Goal: Information Seeking & Learning: Learn about a topic

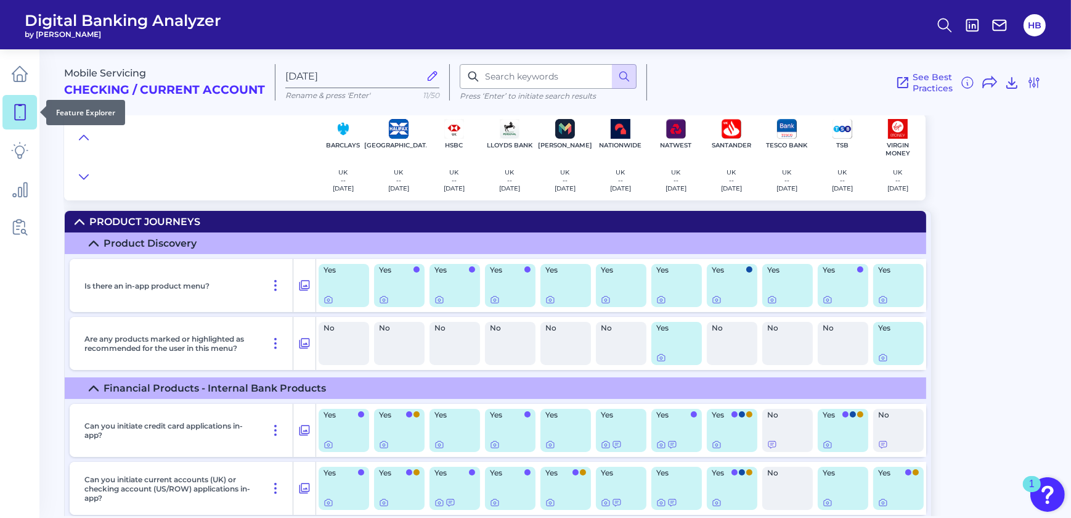
click at [28, 111] on icon at bounding box center [19, 112] width 17 height 17
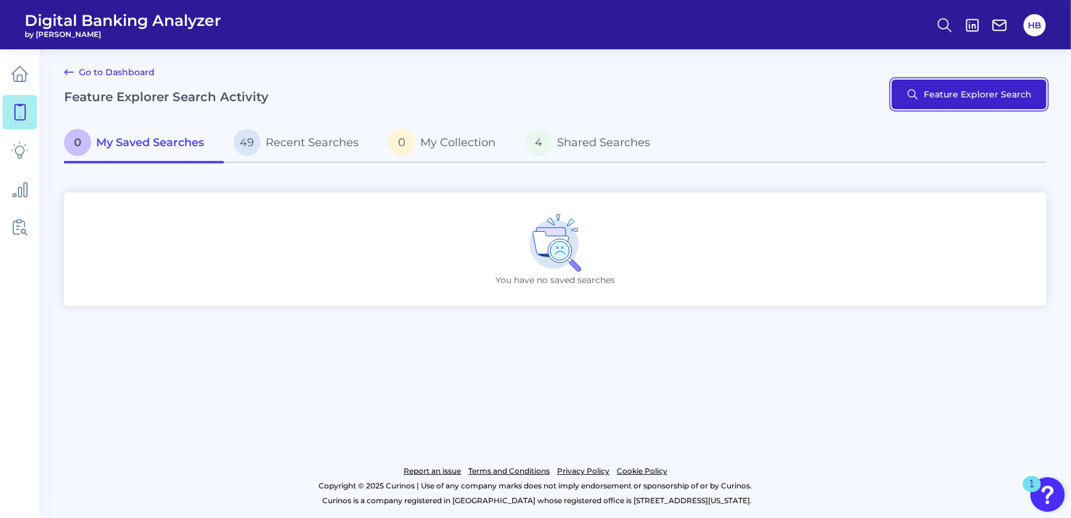
click at [415, 89] on button "Feature Explorer Search" at bounding box center [969, 95] width 155 height 30
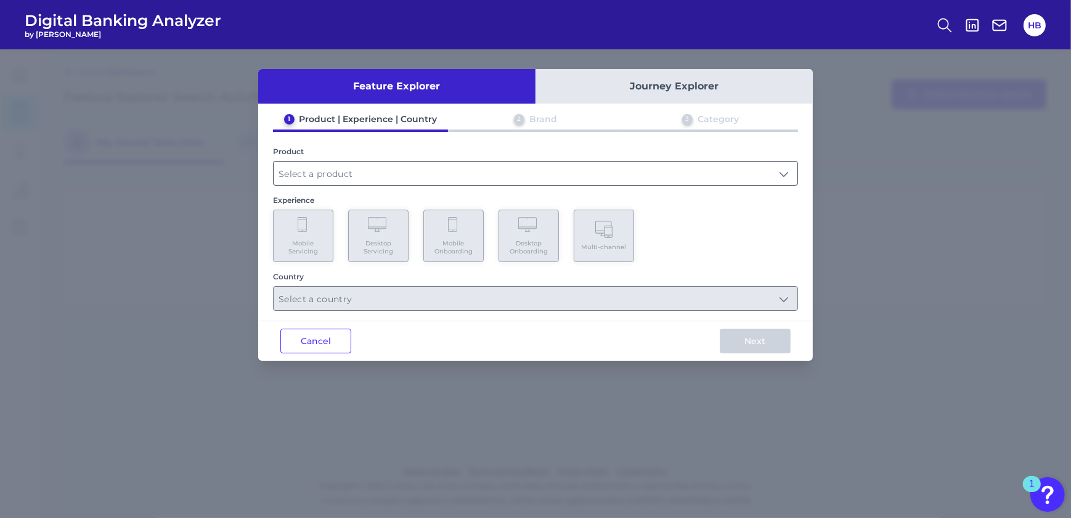
click at [392, 113] on input "text" at bounding box center [536, 172] width 524 height 23
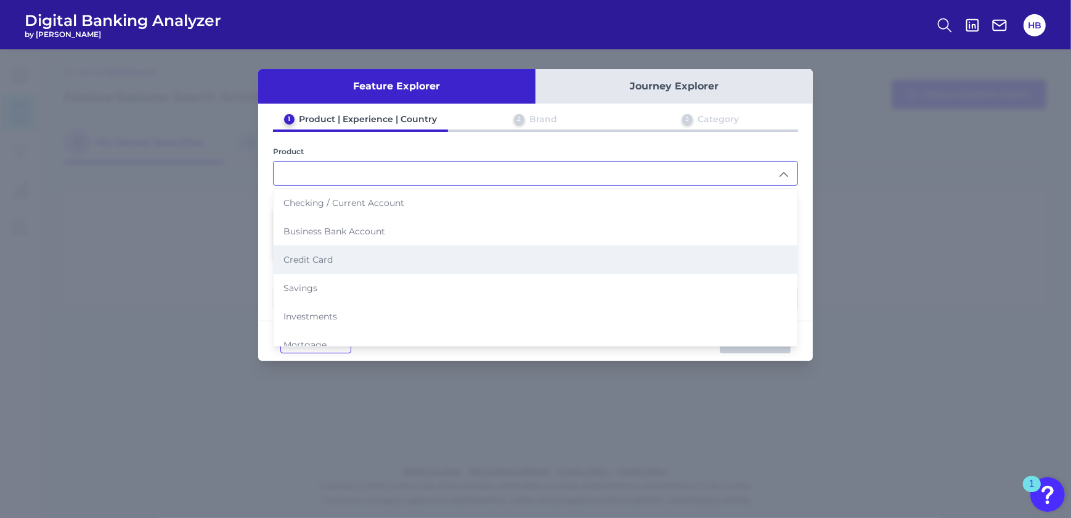
click at [296, 113] on span "Credit Card" at bounding box center [308, 259] width 49 height 11
type input "Credit Card"
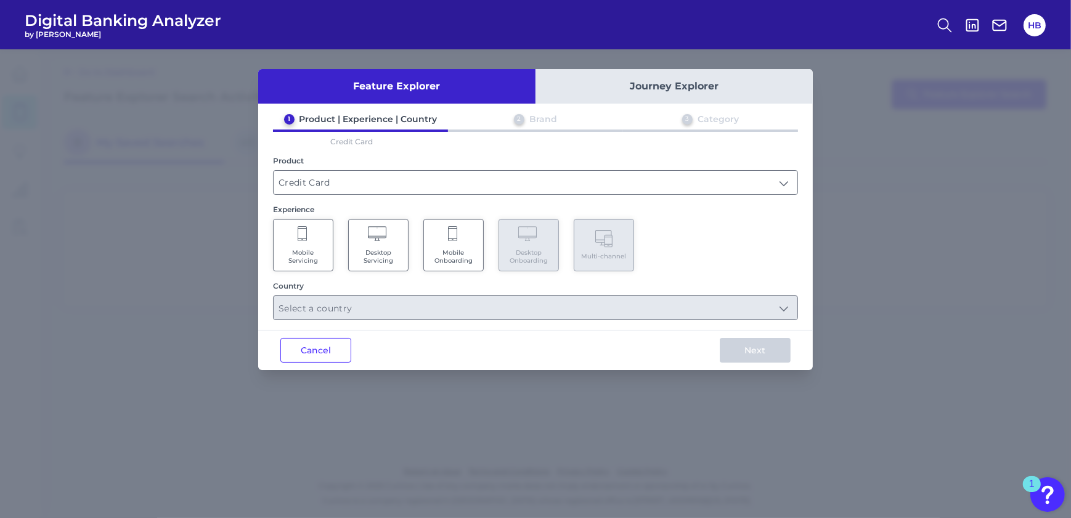
click at [284, 113] on Servicing "Mobile Servicing" at bounding box center [303, 245] width 60 height 52
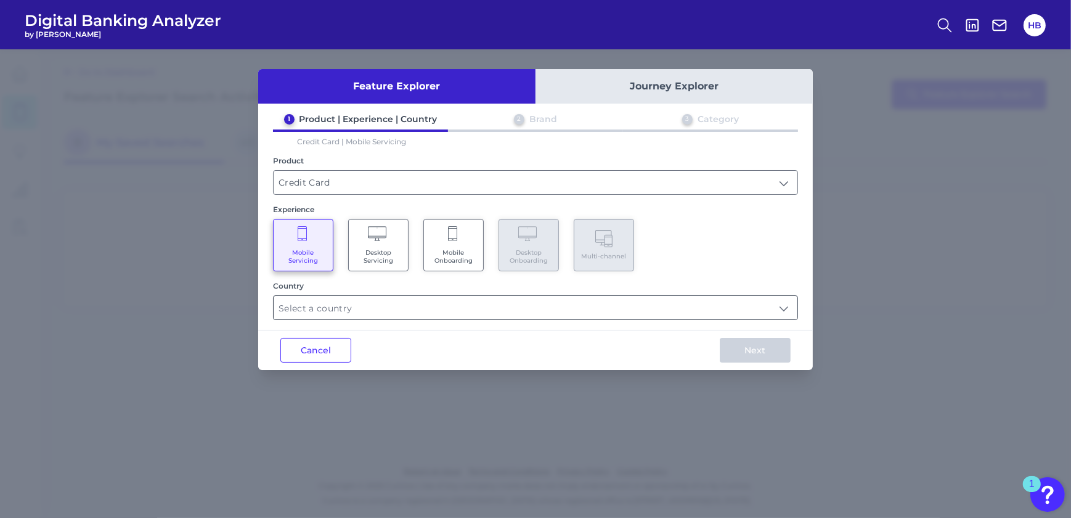
click at [415, 113] on input "text" at bounding box center [536, 307] width 524 height 23
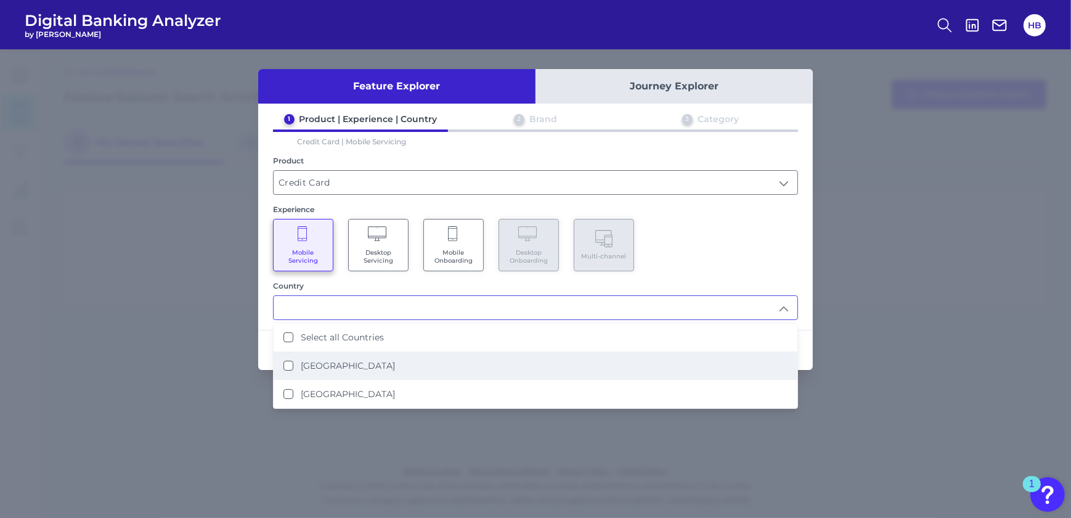
click at [289, 113] on Kingdom "[GEOGRAPHIC_DATA]" at bounding box center [289, 366] width 10 height 10
type input "[GEOGRAPHIC_DATA]"
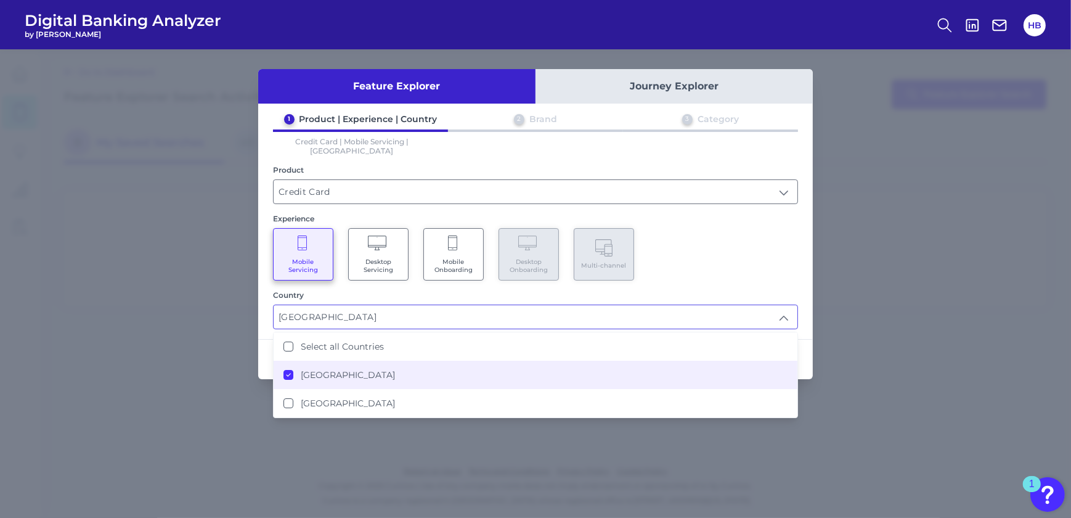
click at [415, 113] on div "Mobile Servicing Desktop Servicing Mobile Onboarding Desktop Onboarding Multi-c…" at bounding box center [535, 254] width 525 height 52
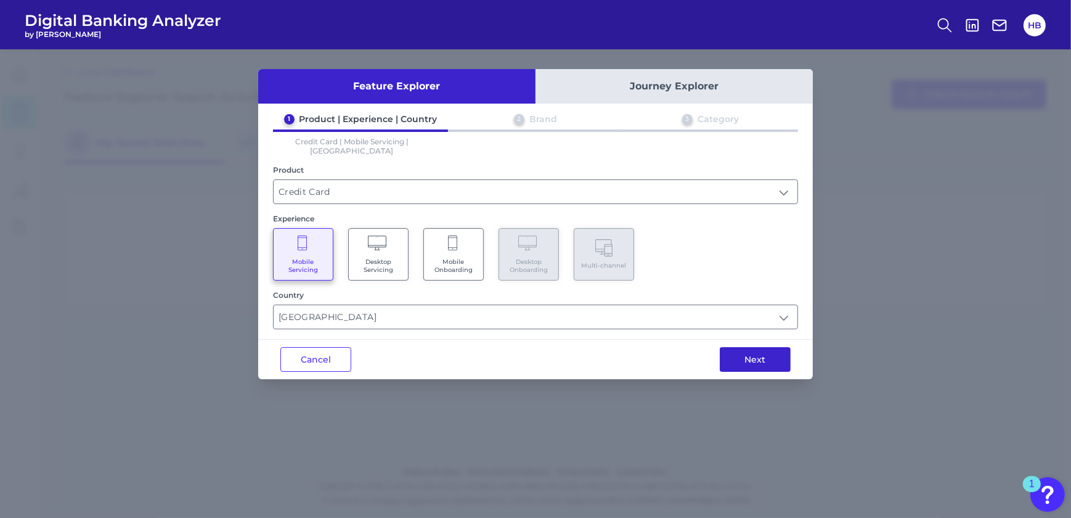
click at [415, 113] on button "Next" at bounding box center [755, 359] width 71 height 25
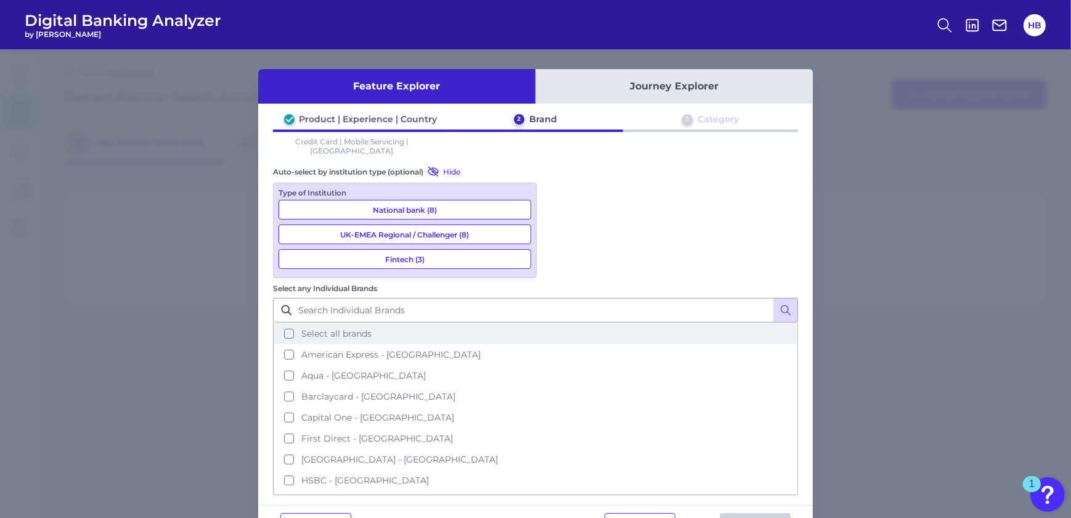
click at [415, 113] on button "Select all brands" at bounding box center [535, 333] width 523 height 21
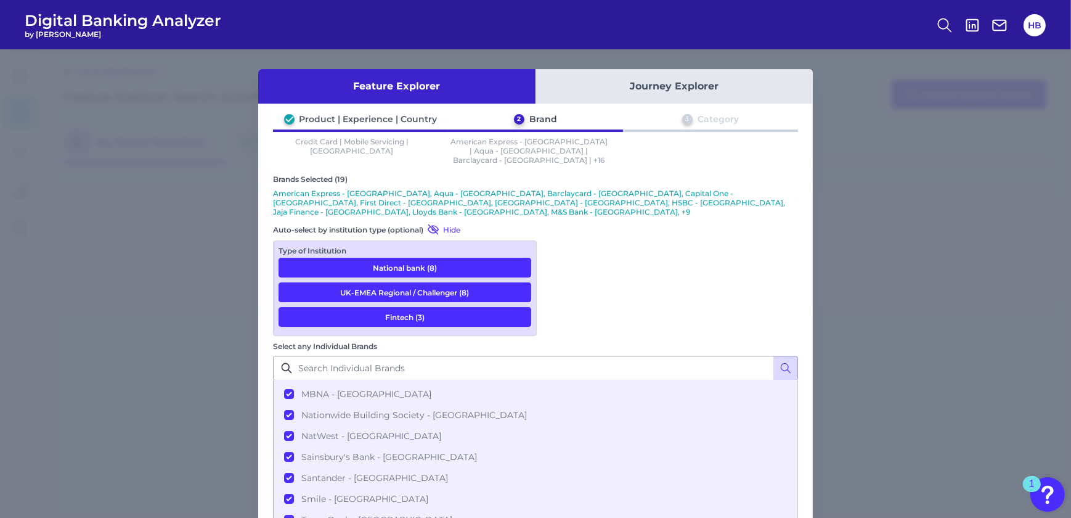
scroll to position [239, 0]
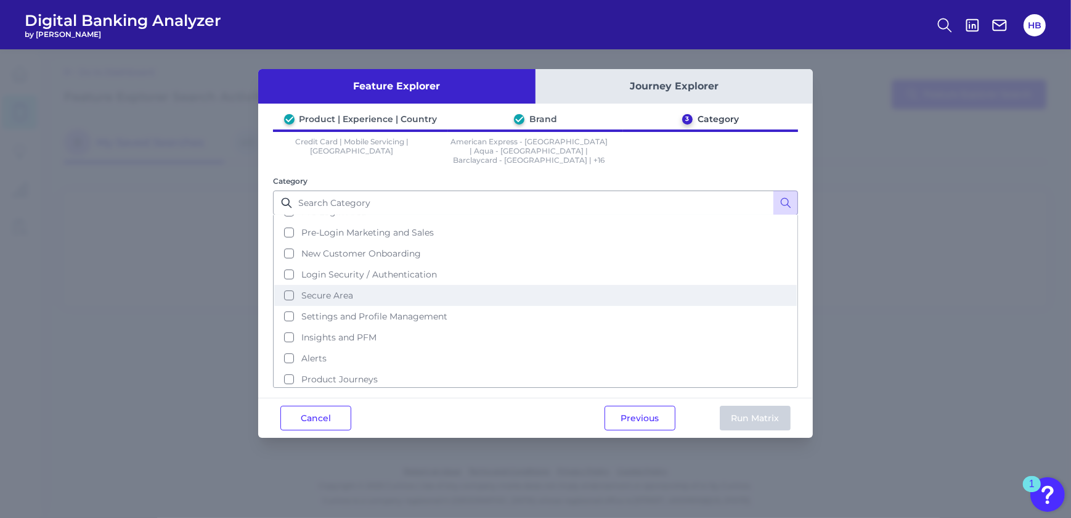
scroll to position [55, 0]
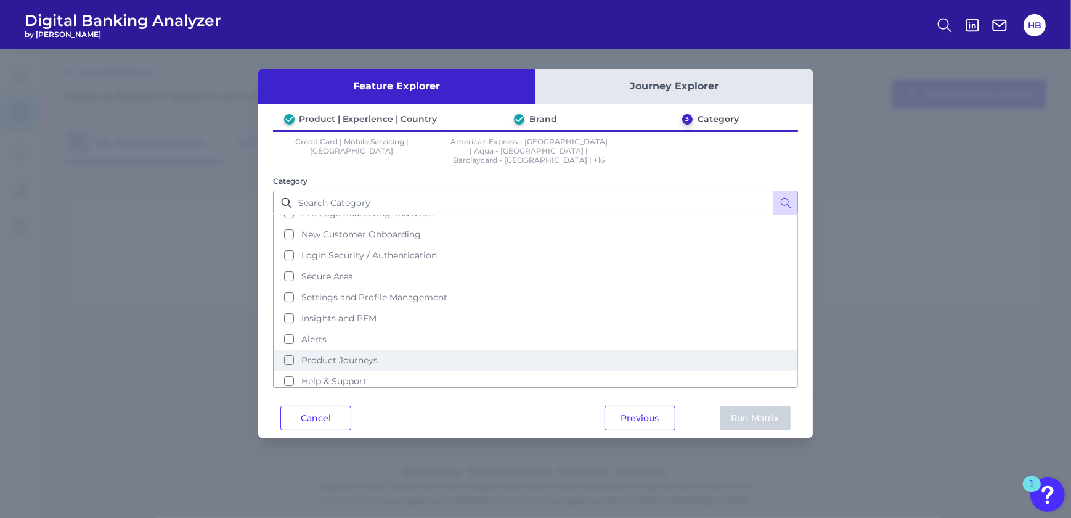
click at [288, 113] on button "Product Journeys" at bounding box center [535, 359] width 523 height 21
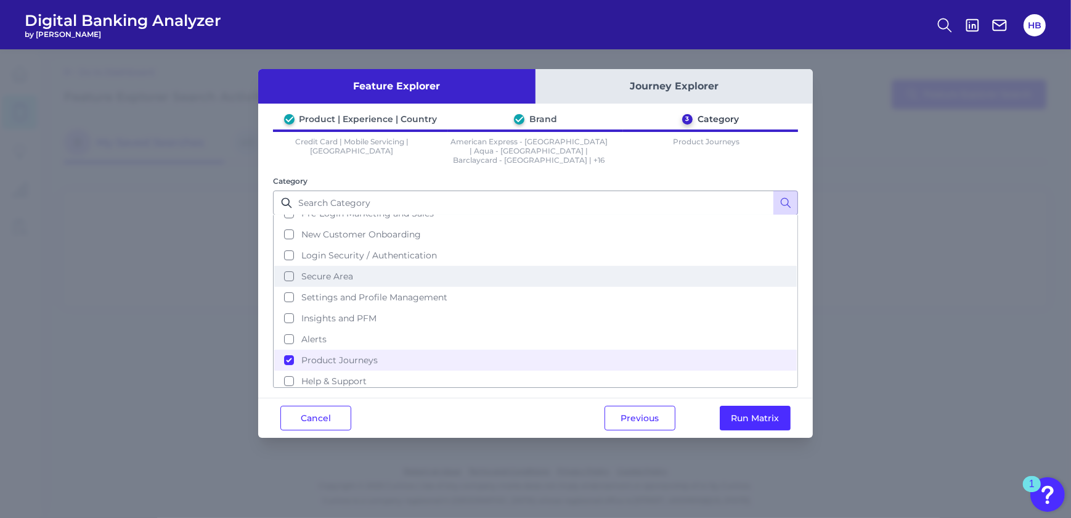
click at [291, 113] on button "Secure Area" at bounding box center [535, 276] width 523 height 21
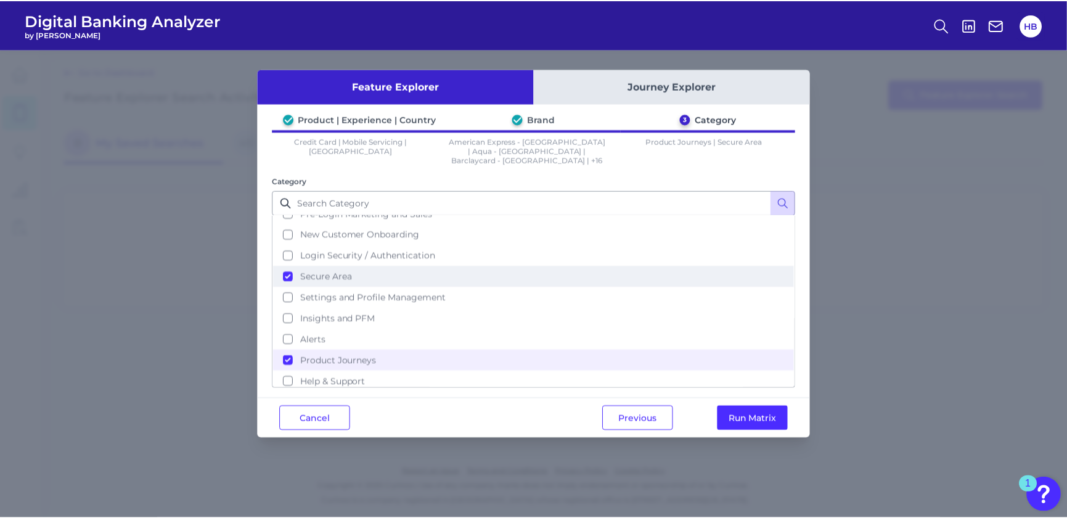
scroll to position [0, 0]
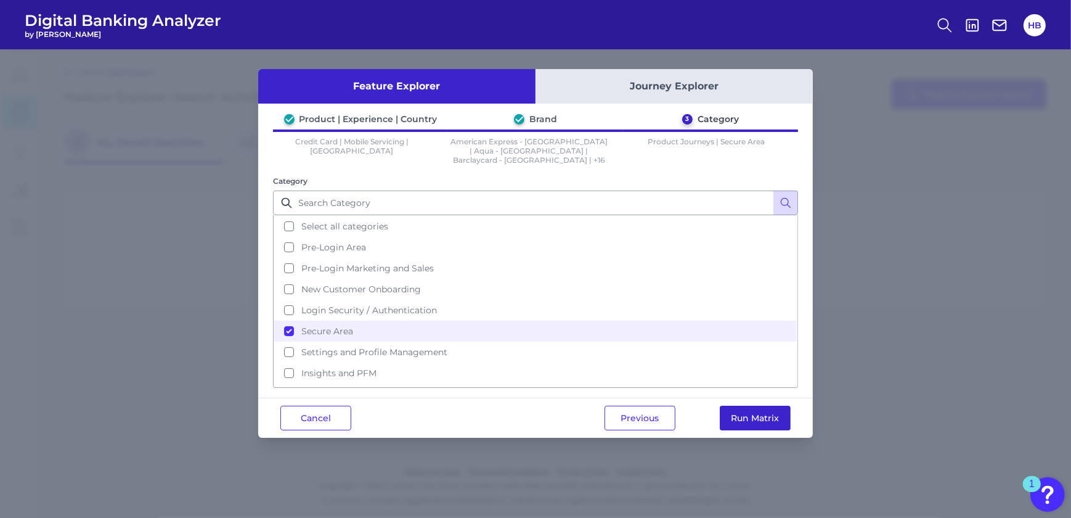
click at [415, 113] on button "Run Matrix" at bounding box center [755, 418] width 71 height 25
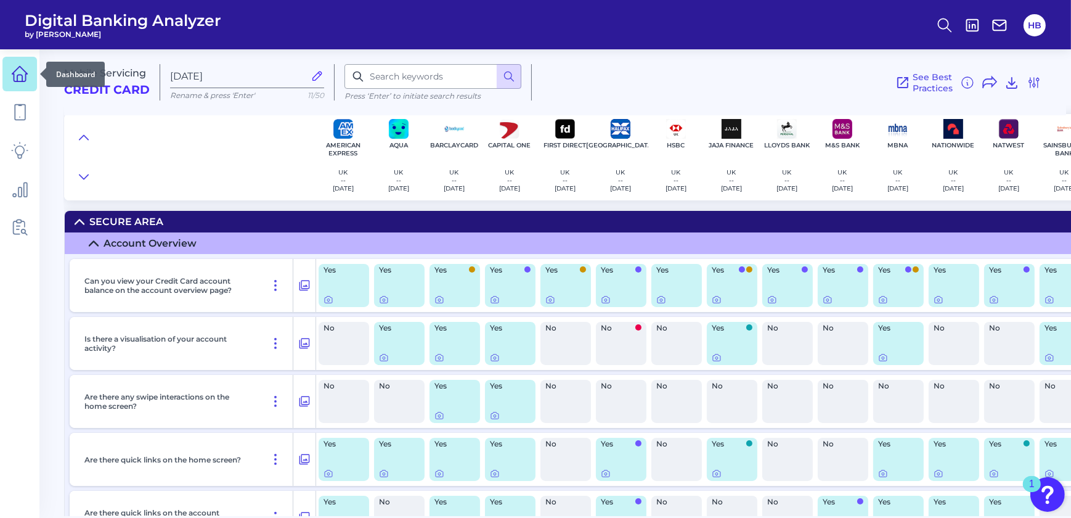
click at [14, 71] on icon at bounding box center [19, 74] width 15 height 15
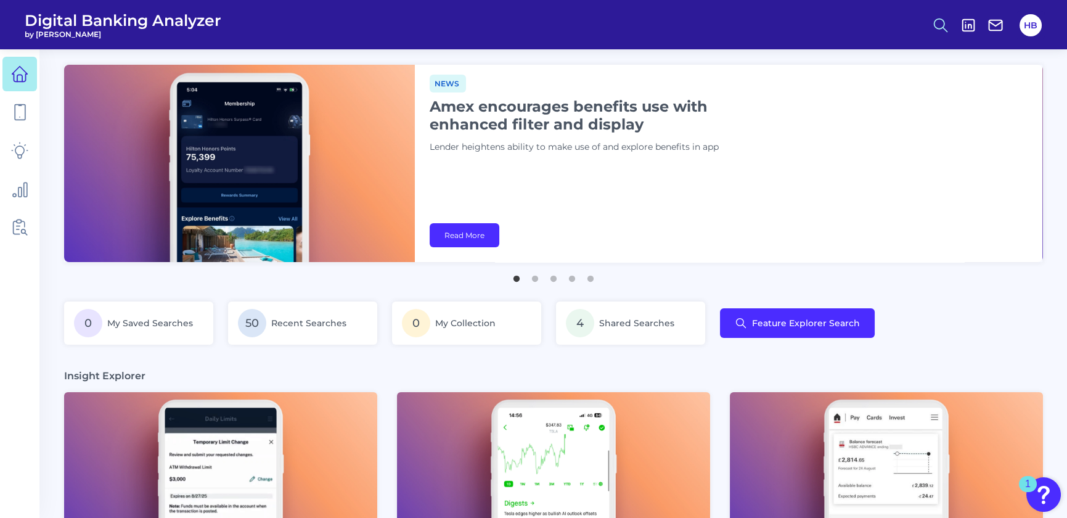
click at [415, 25] on icon at bounding box center [940, 25] width 17 height 17
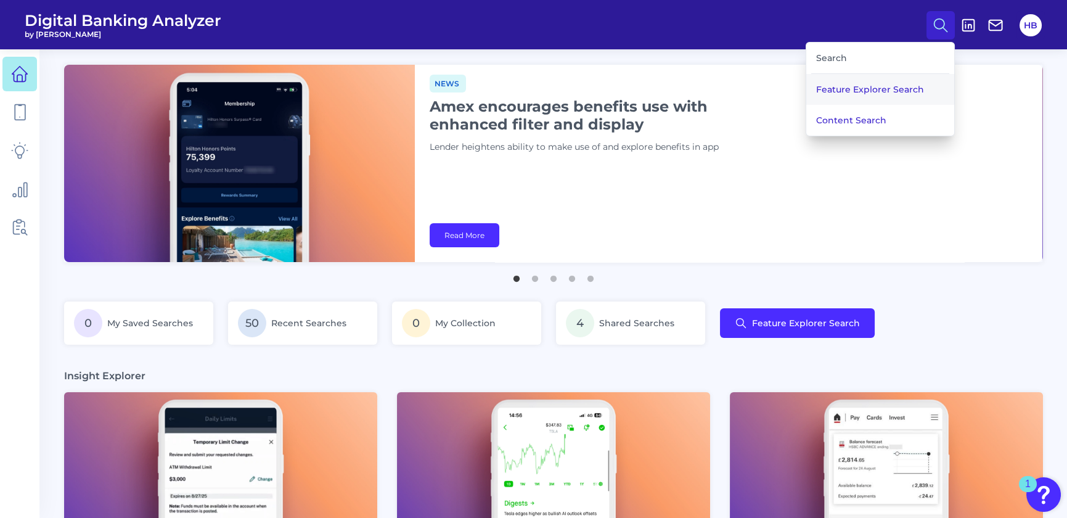
click at [415, 83] on button "Feature Explorer Search" at bounding box center [880, 89] width 148 height 31
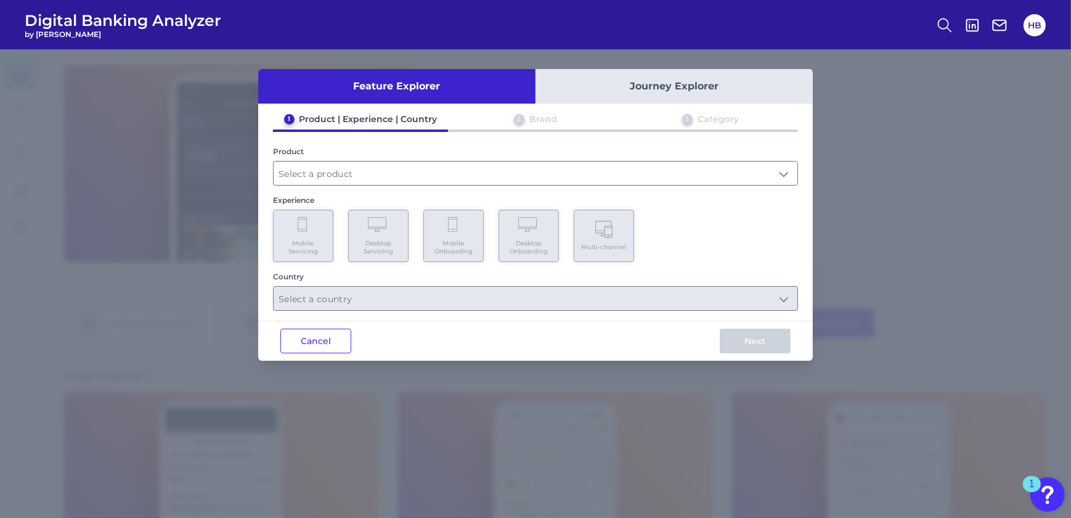
click at [79, 72] on div "Feature Explorer Journey Explorer 1 Product | Experience | Country 2 Brand 3 Ca…" at bounding box center [535, 283] width 1071 height 468
click at [312, 113] on button "Cancel" at bounding box center [315, 341] width 71 height 25
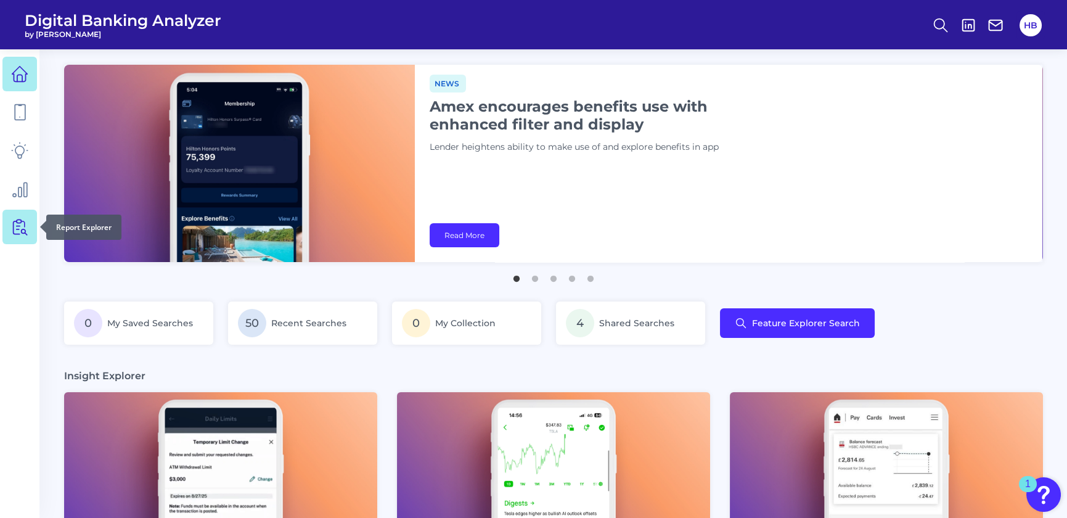
click at [12, 113] on icon at bounding box center [19, 226] width 17 height 17
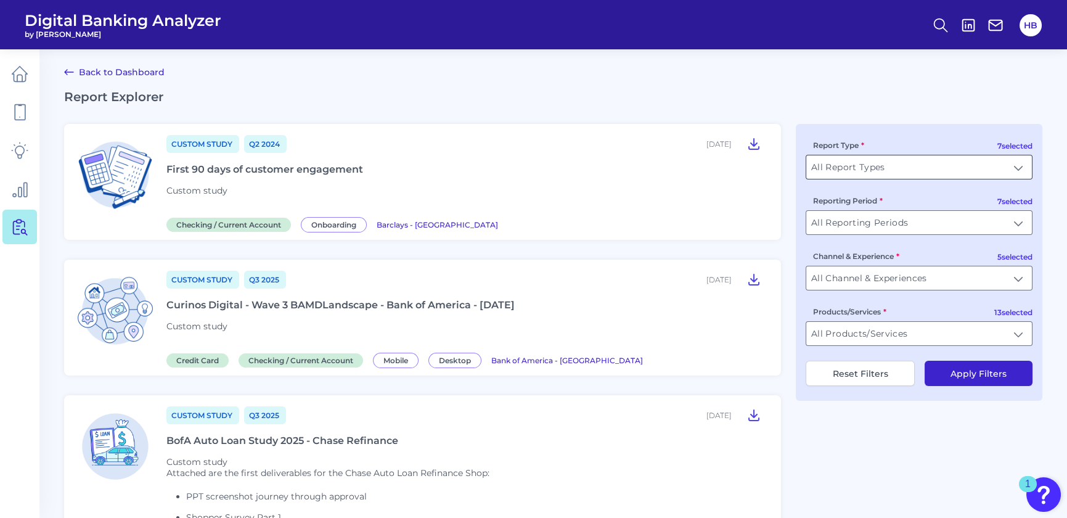
click at [415, 113] on input "All Report Types" at bounding box center [919, 166] width 226 height 23
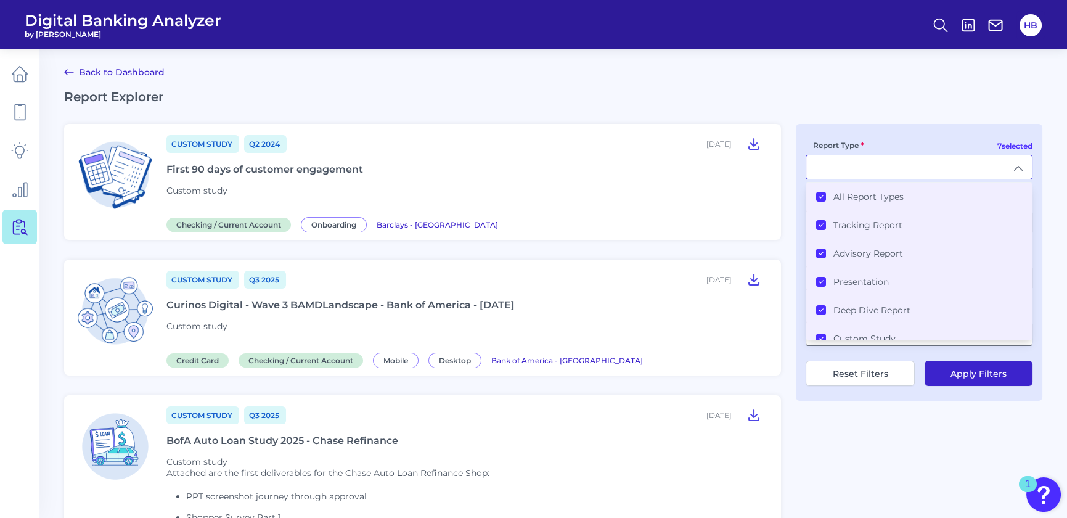
type input "All Report Types"
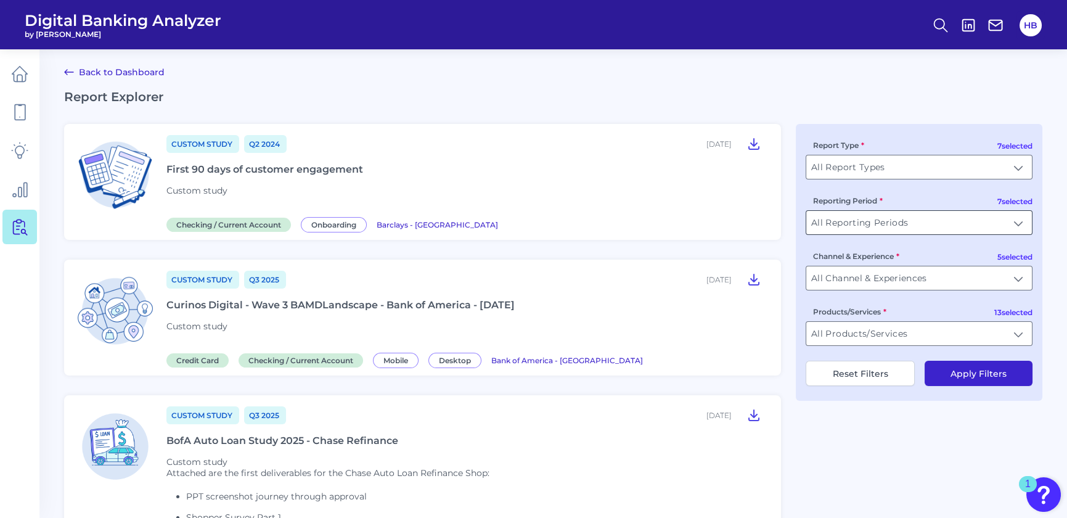
click at [415, 113] on input "All Reporting Periods" at bounding box center [919, 222] width 226 height 23
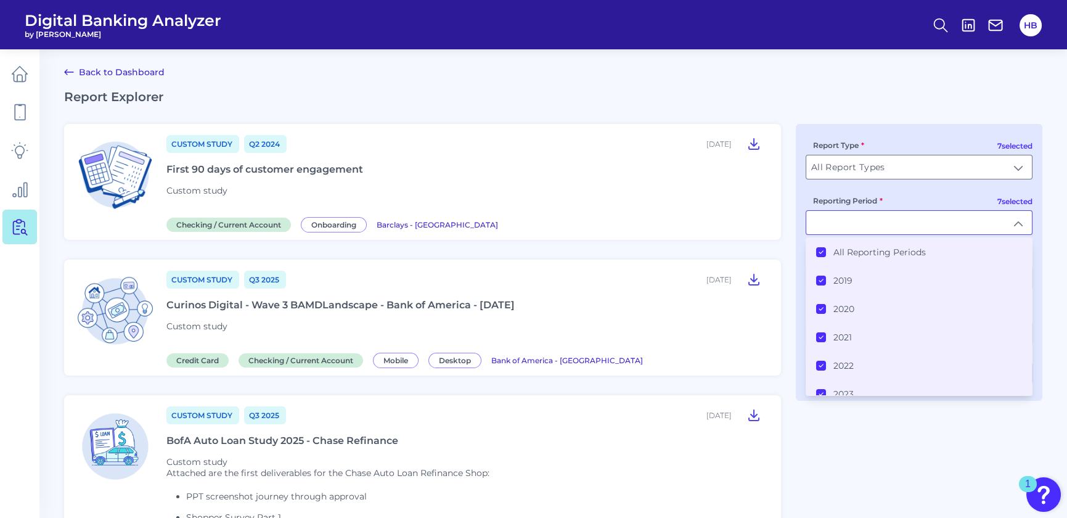
type input "All Reporting Periods"
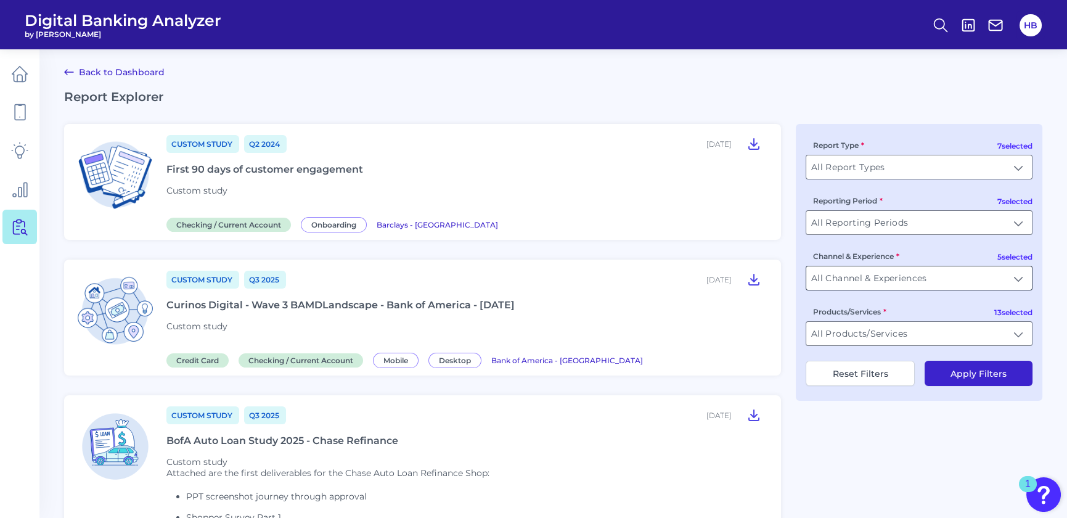
click at [415, 113] on input "All Channel & Experiences" at bounding box center [919, 277] width 226 height 23
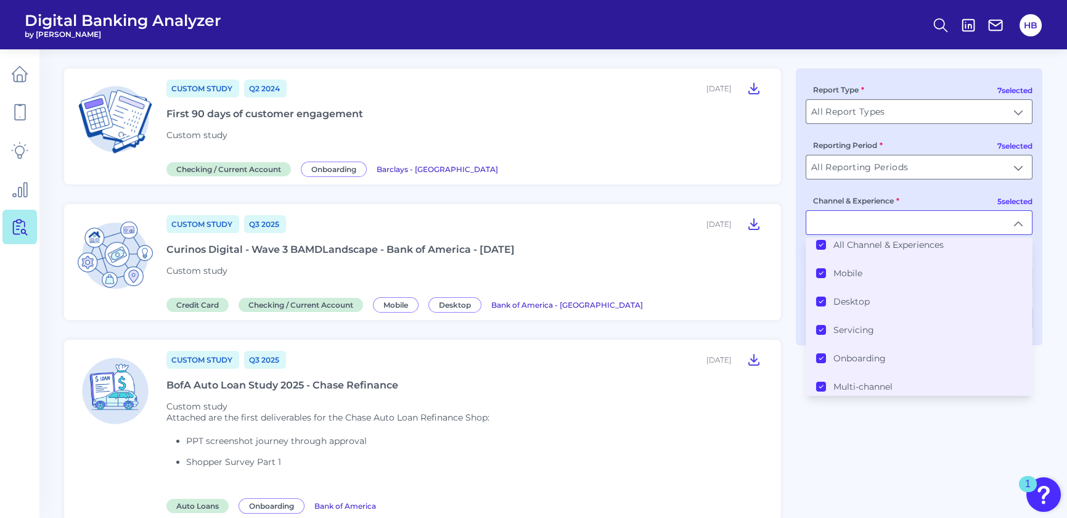
scroll to position [10, 0]
click at [415, 113] on div "7 selected Report Type All Report Types All Report Types 7 selected Reporting P…" at bounding box center [919, 206] width 247 height 277
type input "All Channel & Experiences"
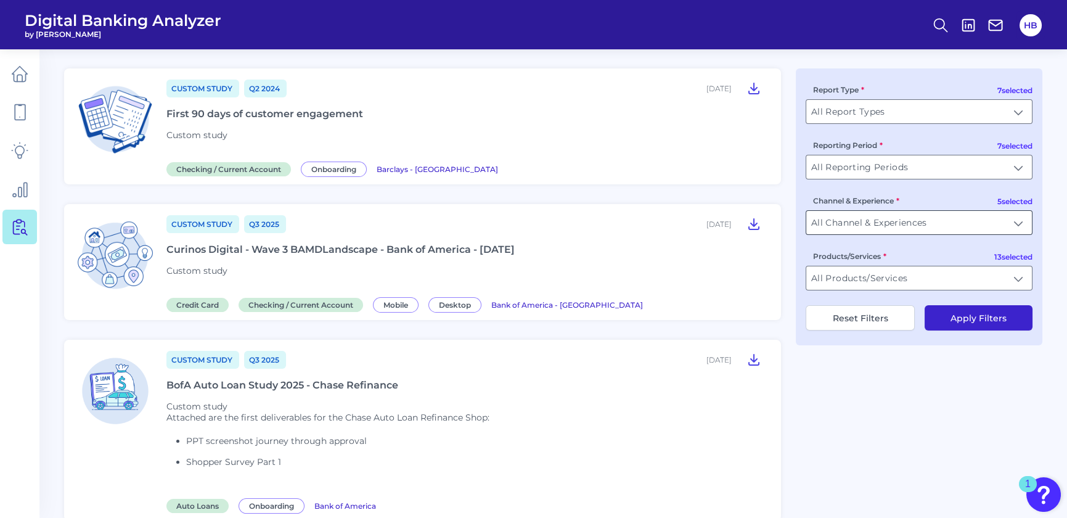
click at [415, 113] on input "All Channel & Experiences" at bounding box center [919, 222] width 226 height 23
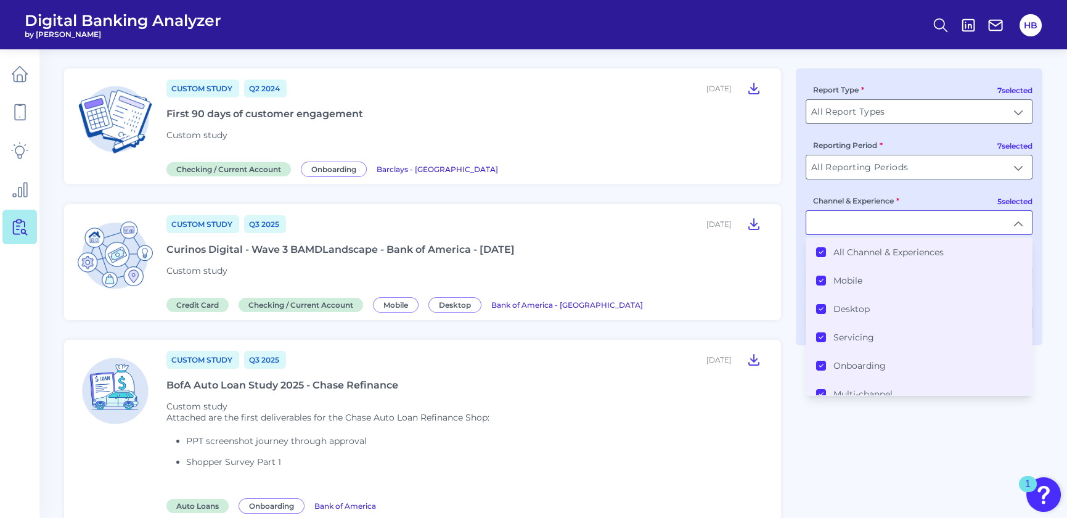
click at [415, 113] on Experiences "All Channel & Experiences" at bounding box center [821, 252] width 10 height 10
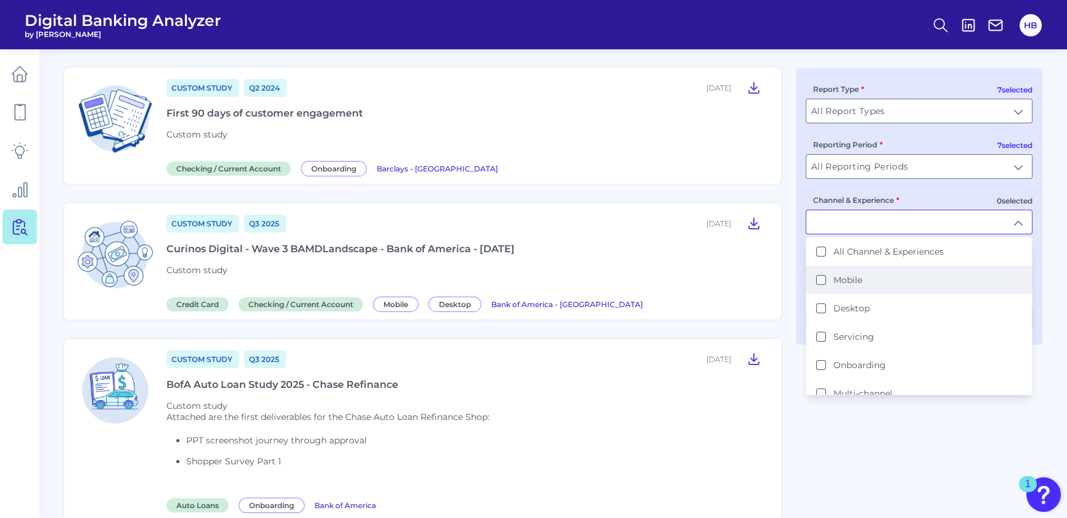
click at [415, 113] on button "Mobile" at bounding box center [821, 280] width 10 height 10
type input "Mobile"
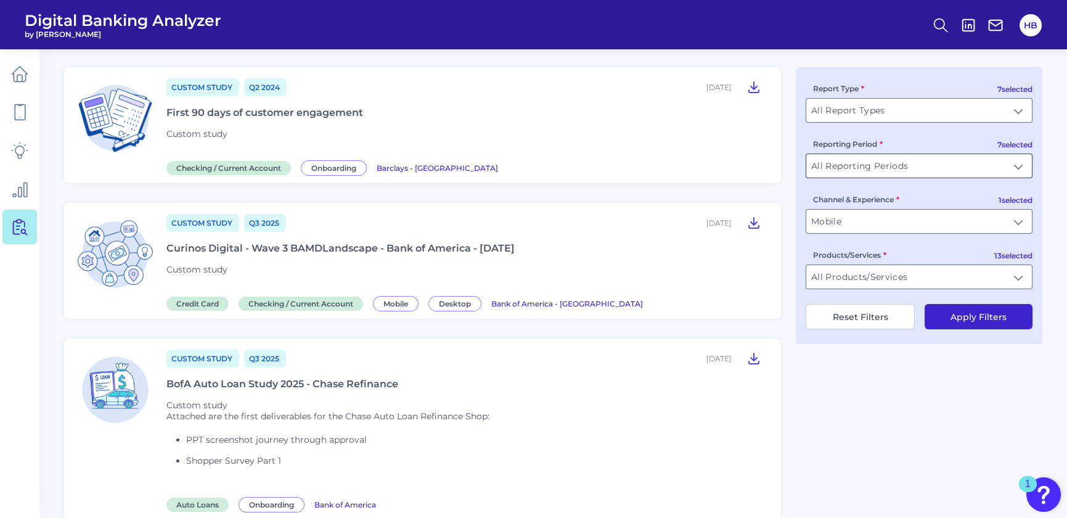
click at [415, 113] on input "All Reporting Periods" at bounding box center [919, 165] width 226 height 23
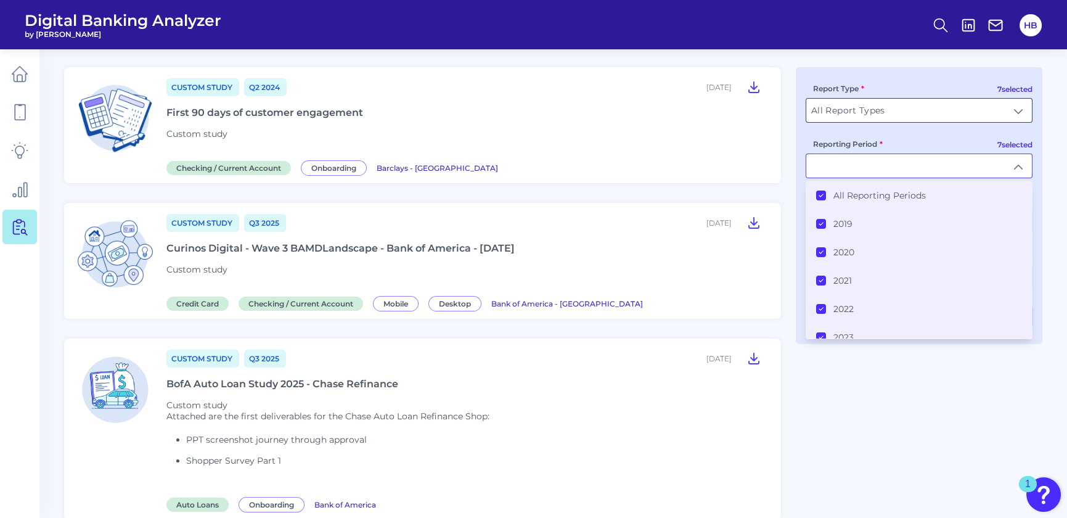
click at [415, 109] on input "All Report Types" at bounding box center [919, 110] width 226 height 23
type input "All Reporting Periods"
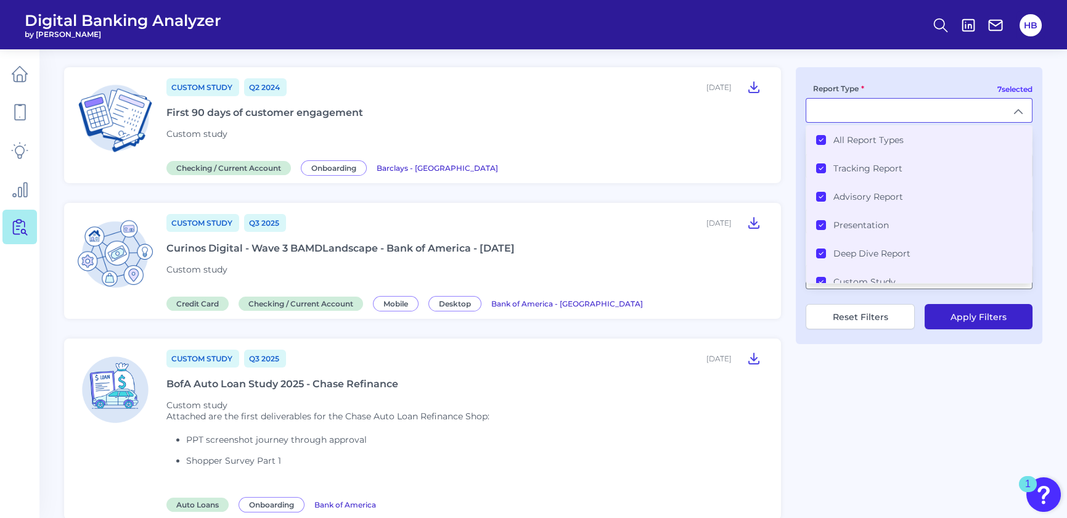
click at [415, 113] on icon at bounding box center [821, 140] width 6 height 6
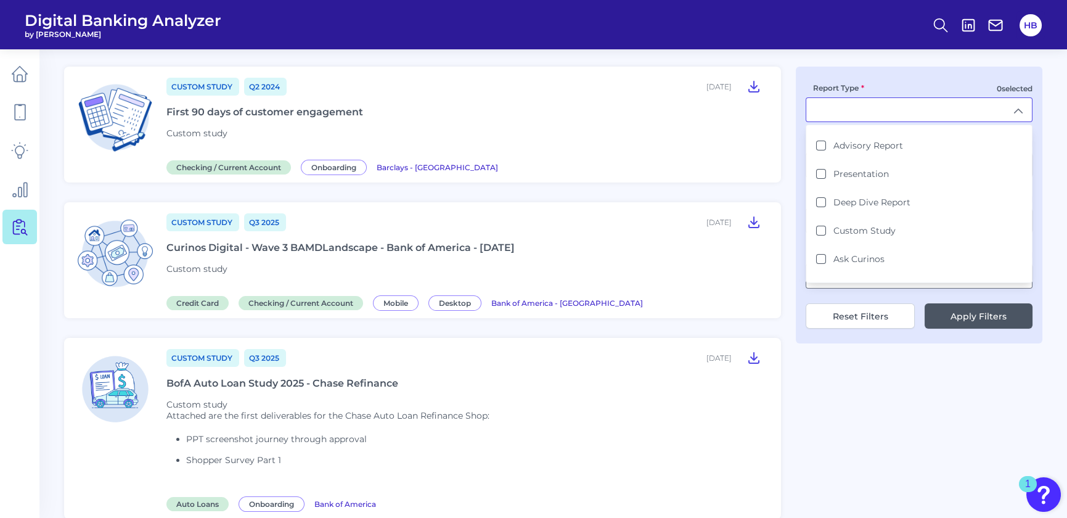
scroll to position [65, 0]
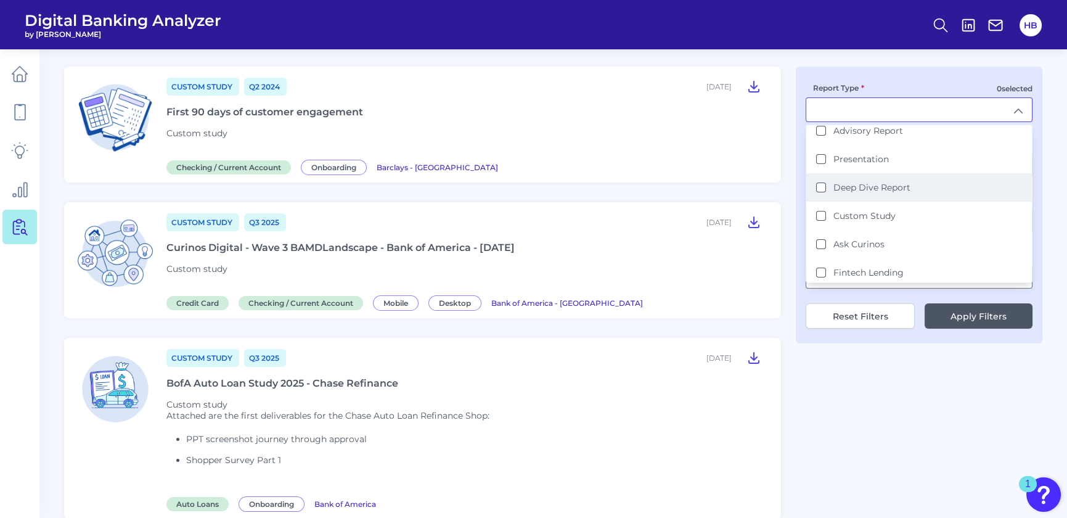
click at [415, 113] on Report "Deep Dive Report" at bounding box center [821, 187] width 10 height 10
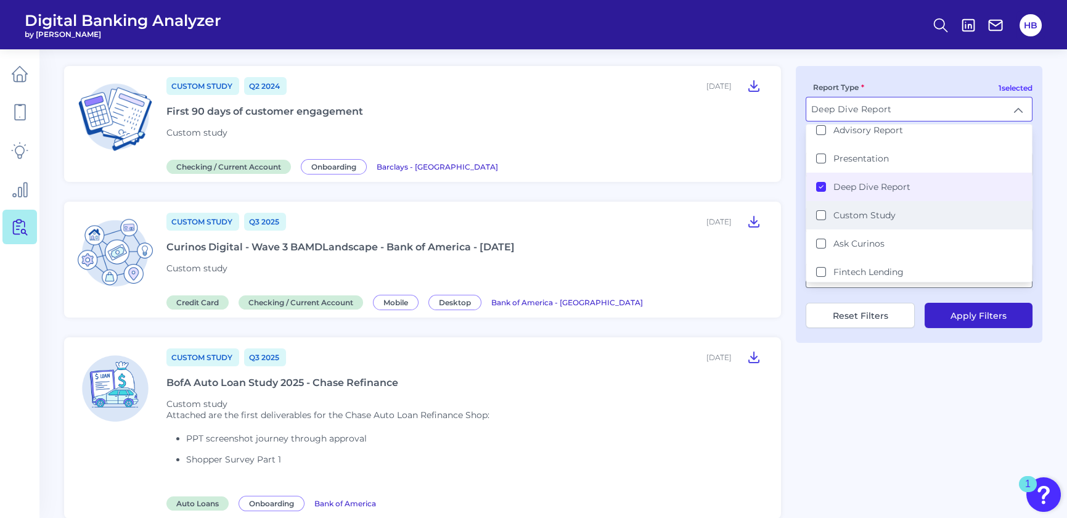
click at [415, 113] on Study "Custom Study" at bounding box center [821, 215] width 10 height 10
type input "Deep Dive Report, Custom Study"
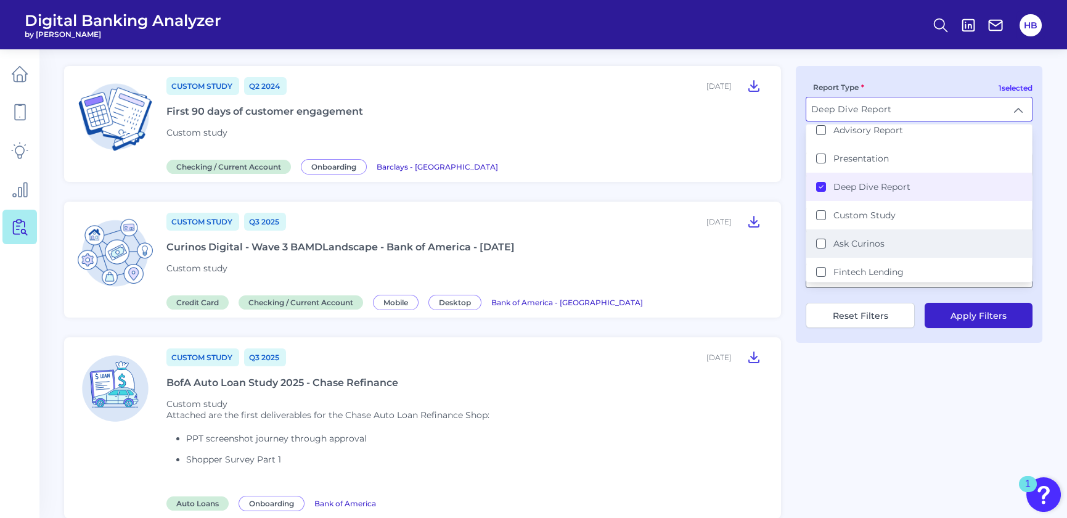
scroll to position [59, 0]
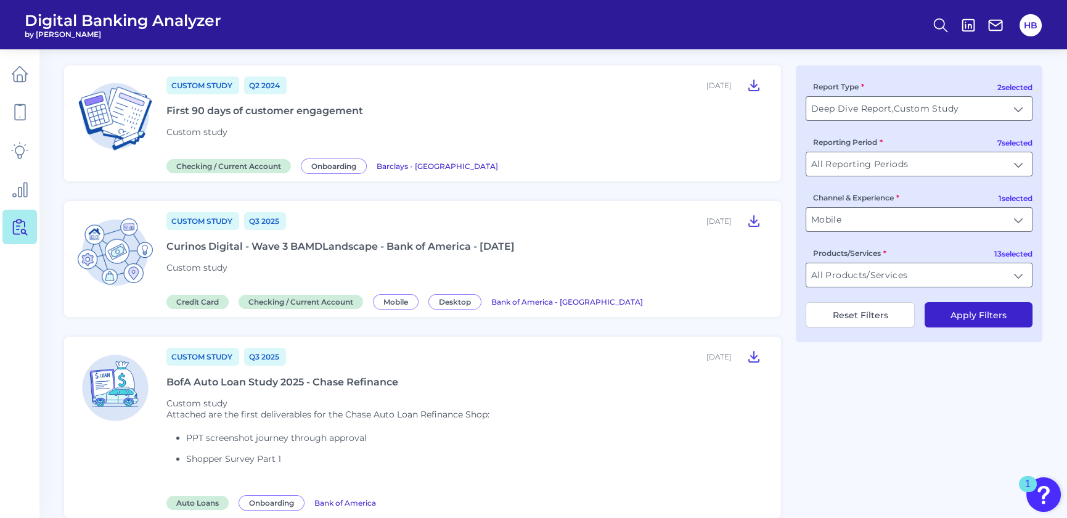
click at [415, 113] on div "Products/Services All Products/Services All Products/Services" at bounding box center [919, 267] width 227 height 41
click at [415, 113] on input "All Products/Services" at bounding box center [919, 274] width 226 height 23
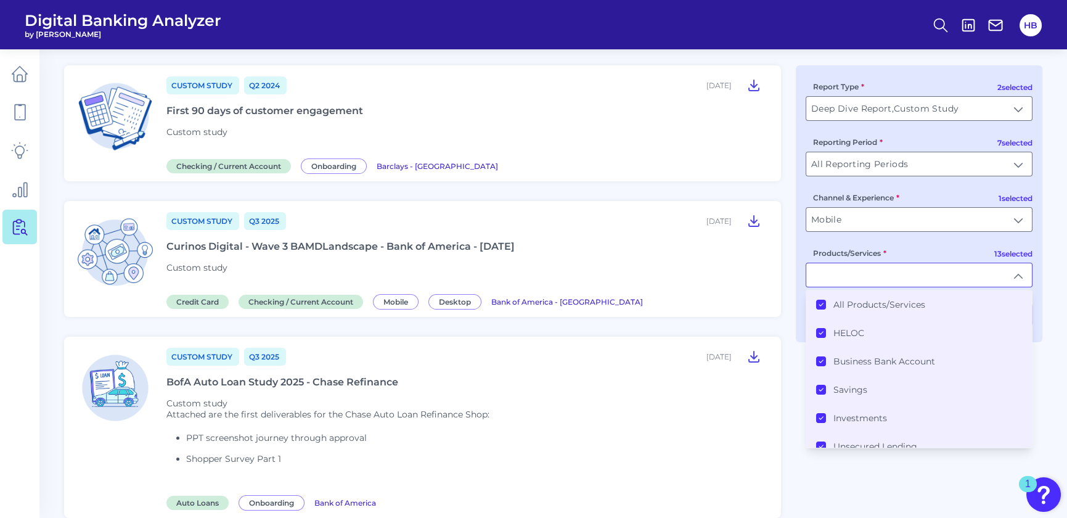
click at [415, 113] on Products\/Services "All Products/Services" at bounding box center [821, 305] width 10 height 10
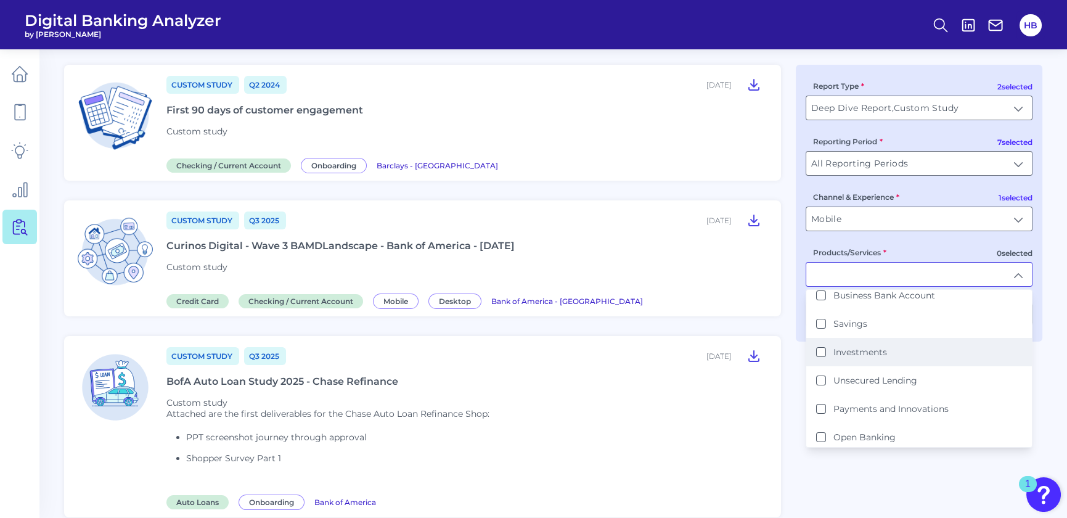
scroll to position [224, 0]
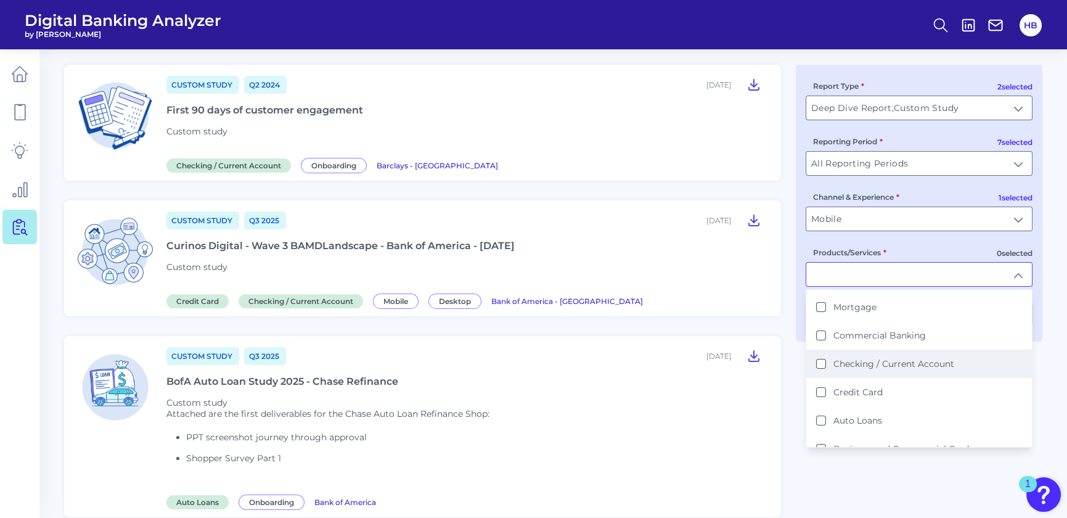
click at [415, 113] on Account "Checking / Current Account" at bounding box center [821, 364] width 10 height 10
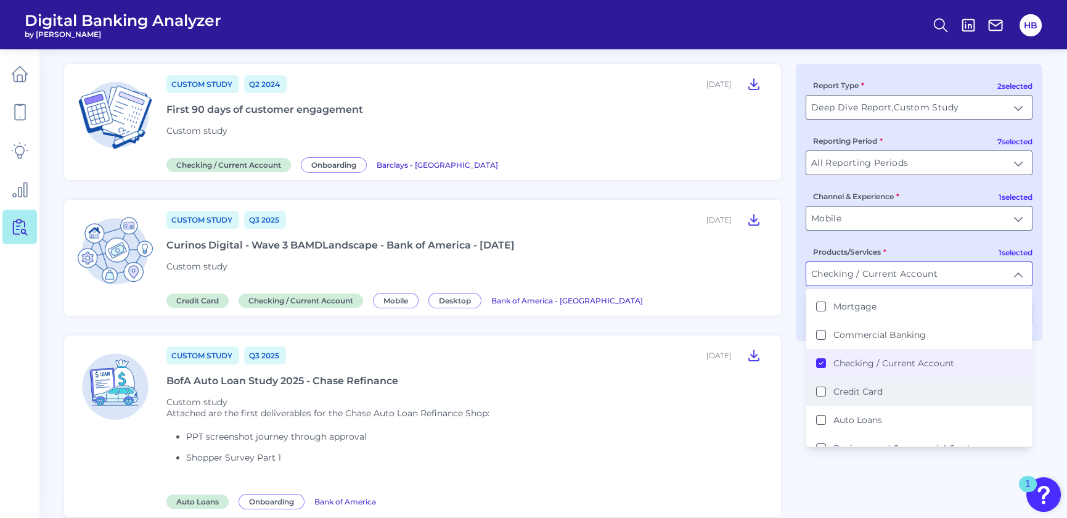
click at [415, 113] on Card "Credit Card" at bounding box center [821, 391] width 10 height 10
type input "Checking / Current Account, Credit Card"
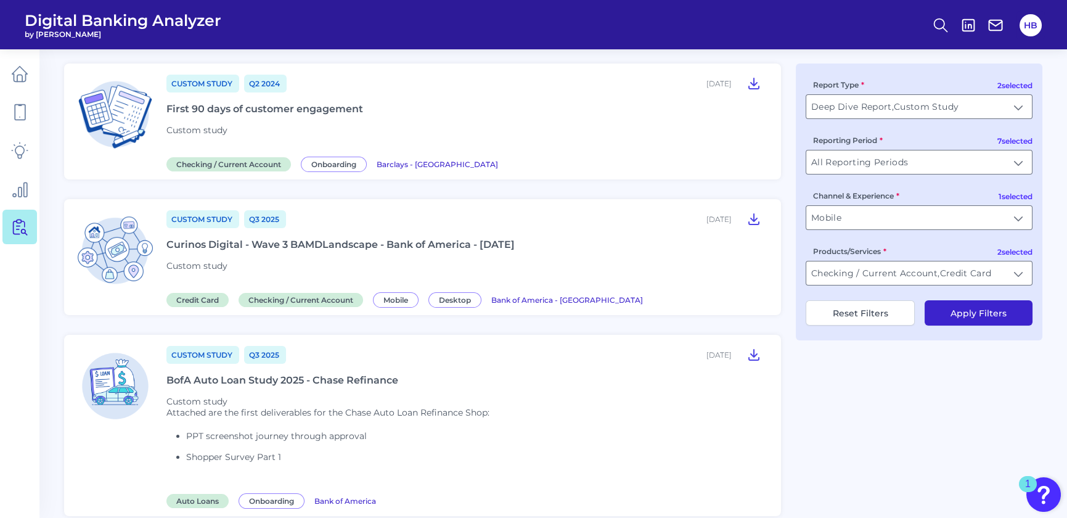
click at [415, 113] on button "Apply Filters" at bounding box center [979, 312] width 108 height 25
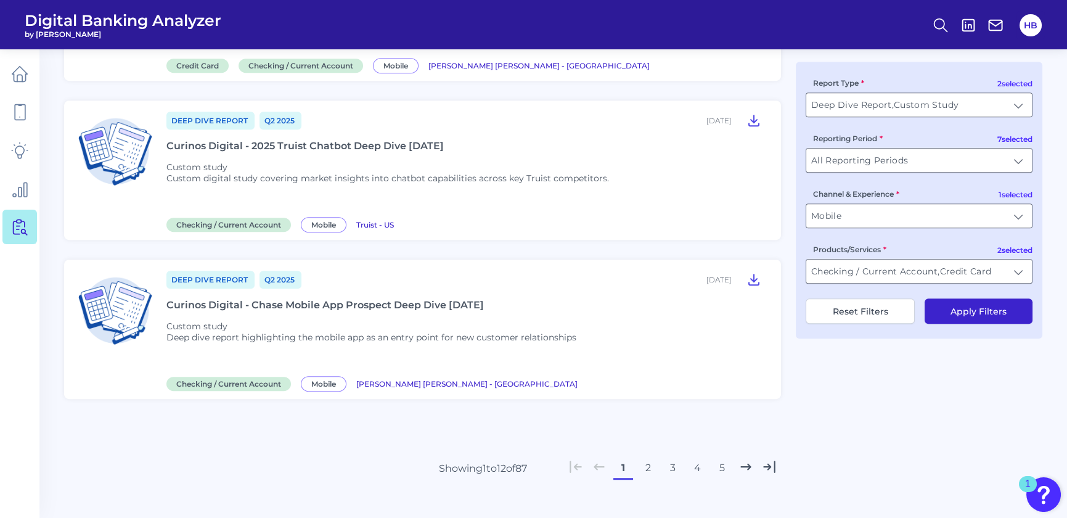
scroll to position [1628, 0]
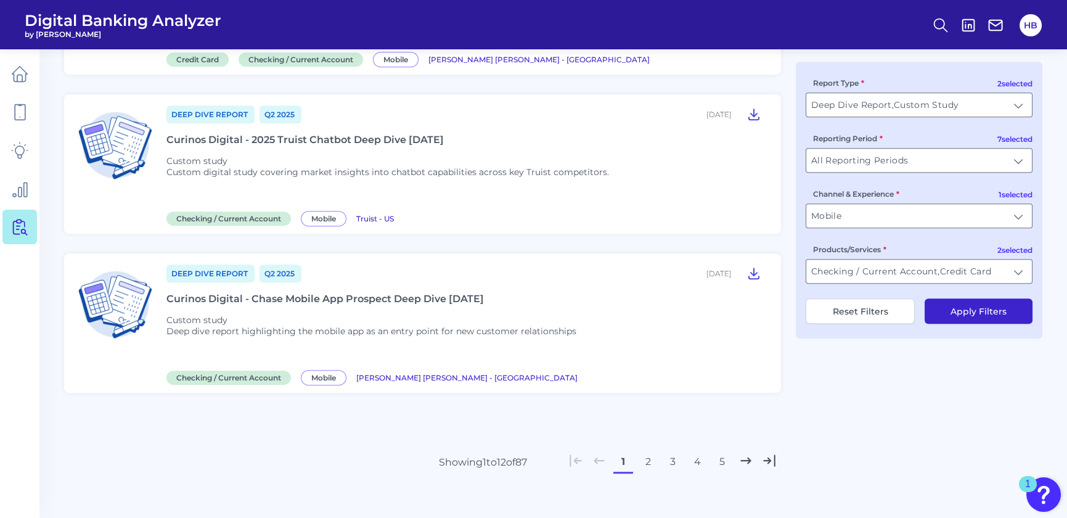
click at [415, 113] on icon at bounding box center [769, 460] width 16 height 16
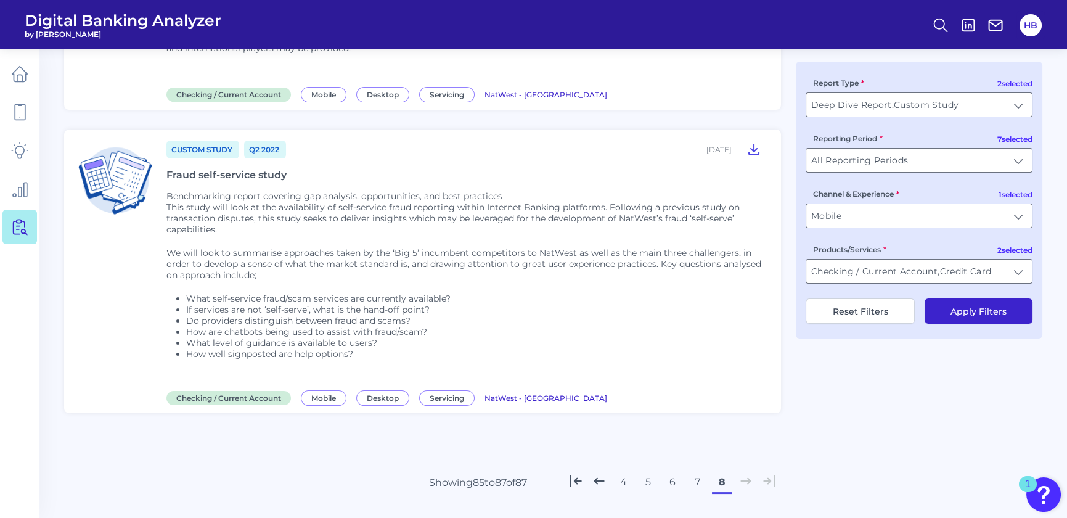
scroll to position [647, 0]
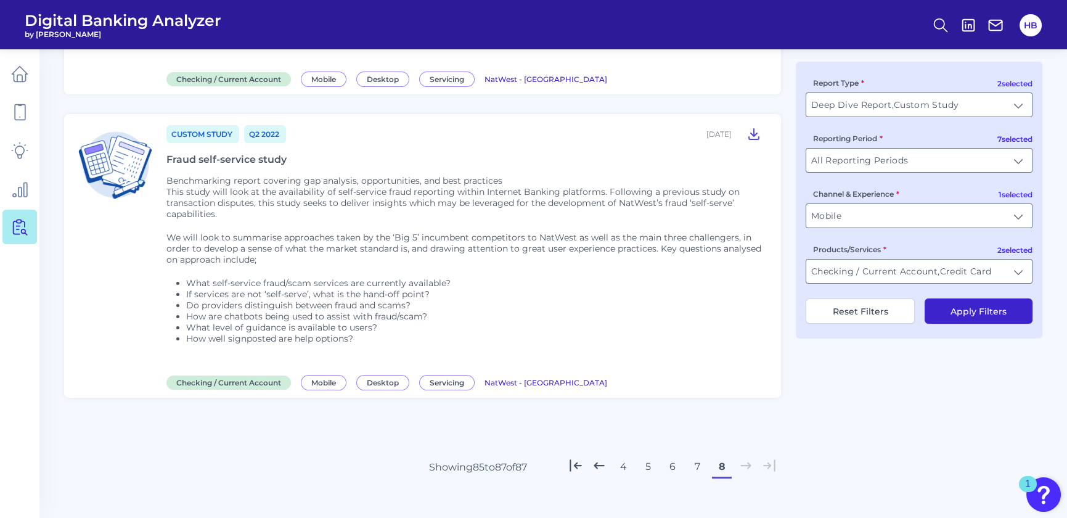
click at [415, 113] on button "7" at bounding box center [697, 467] width 20 height 20
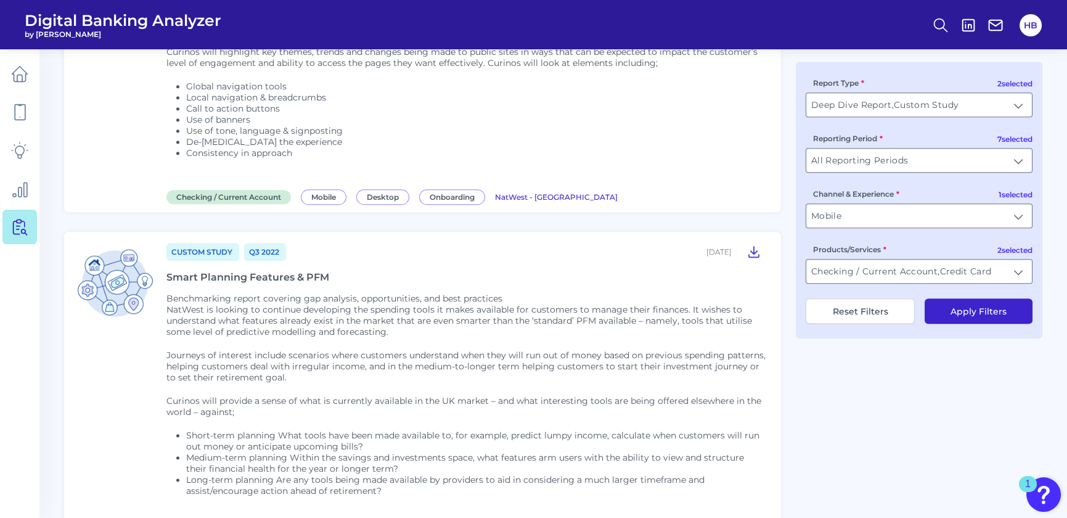
scroll to position [2785, 0]
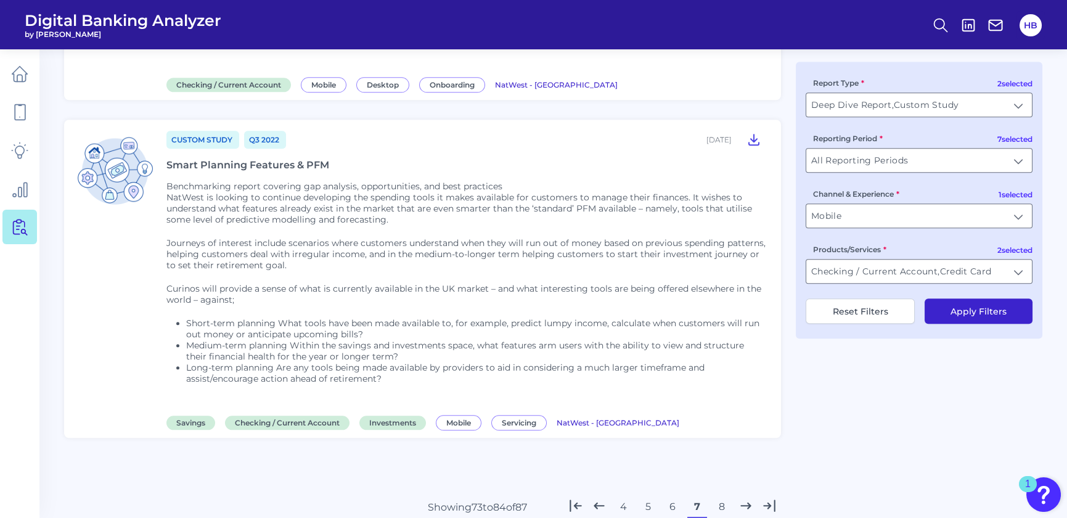
click at [415, 113] on button "6" at bounding box center [673, 507] width 20 height 20
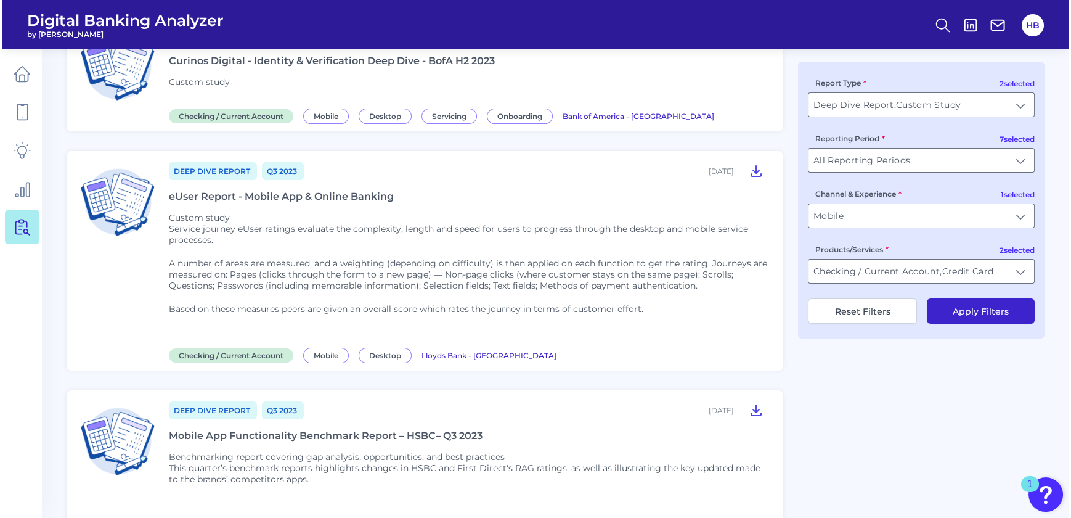
scroll to position [531, 0]
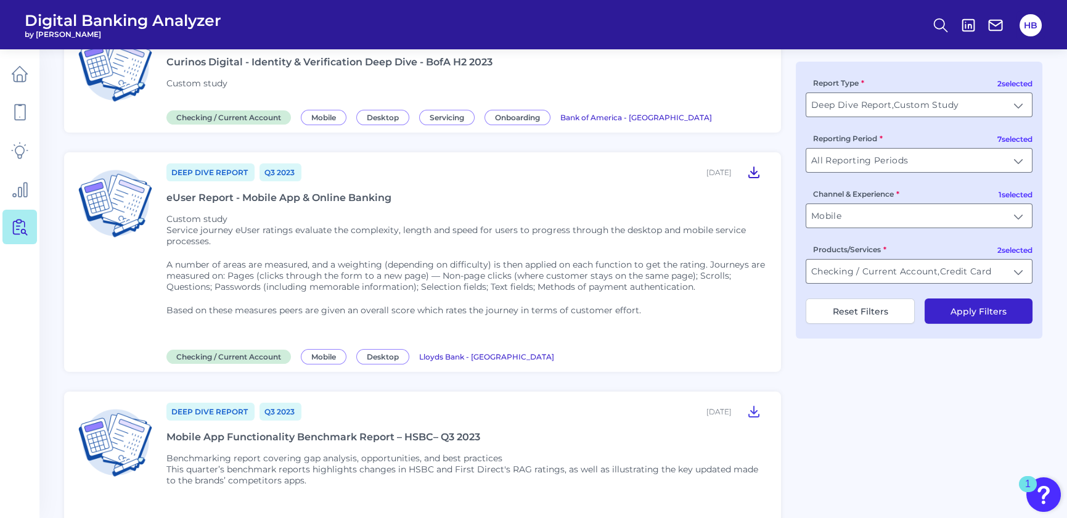
click at [415, 113] on icon at bounding box center [753, 172] width 15 height 15
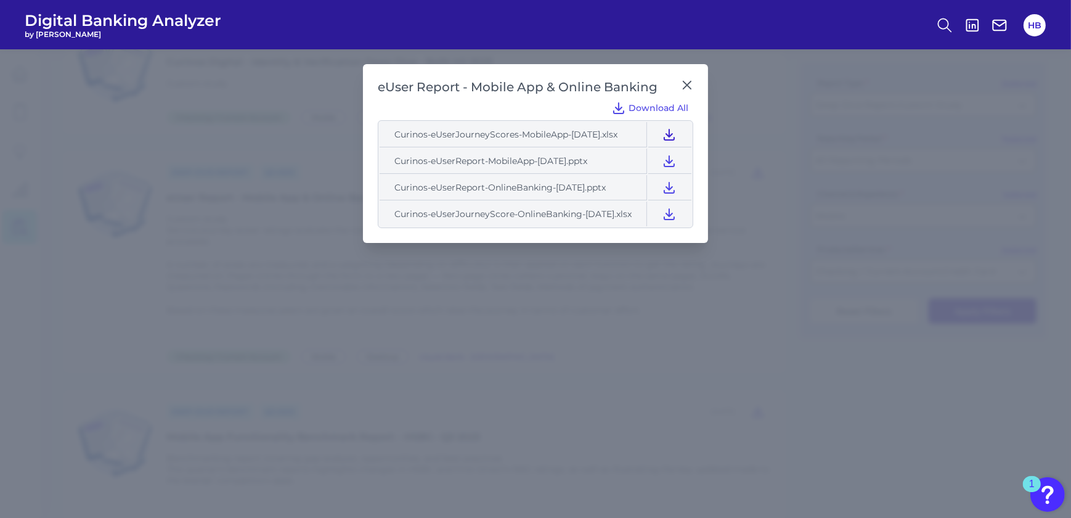
click at [415, 113] on icon at bounding box center [669, 134] width 15 height 15
click at [415, 113] on icon at bounding box center [669, 160] width 15 height 15
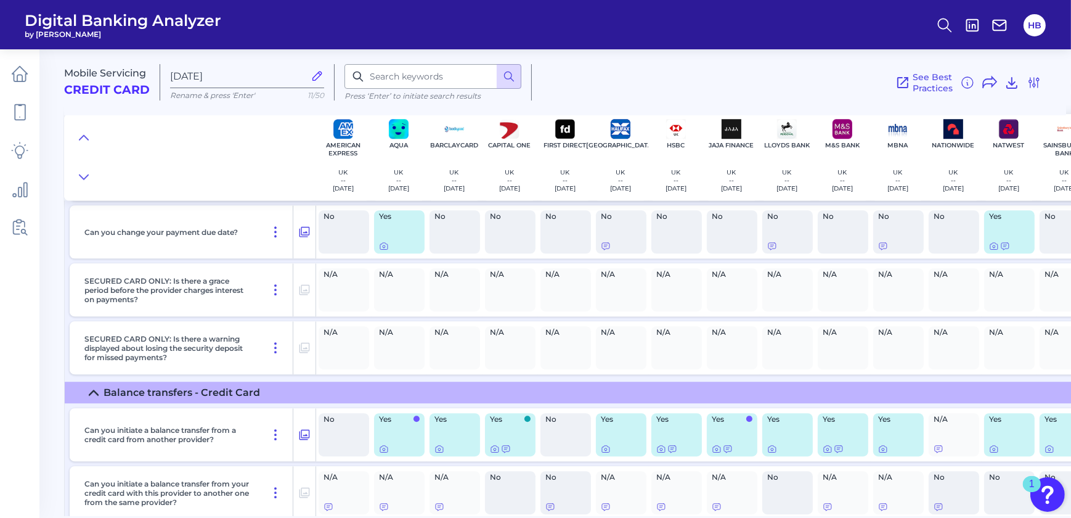
scroll to position [4426, 0]
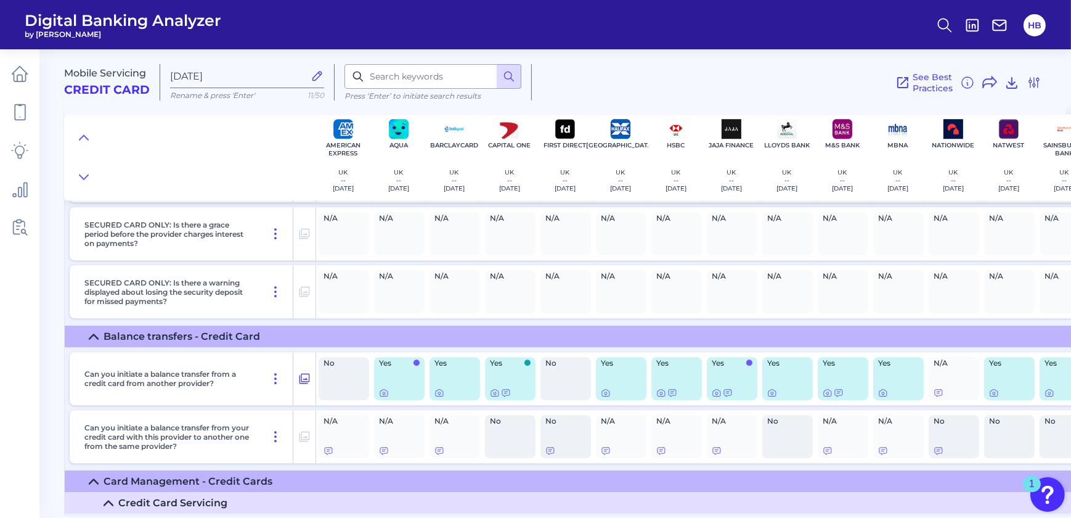
click at [394, 398] on div "Yes" at bounding box center [399, 378] width 51 height 43
click at [383, 390] on icon at bounding box center [384, 393] width 10 height 10
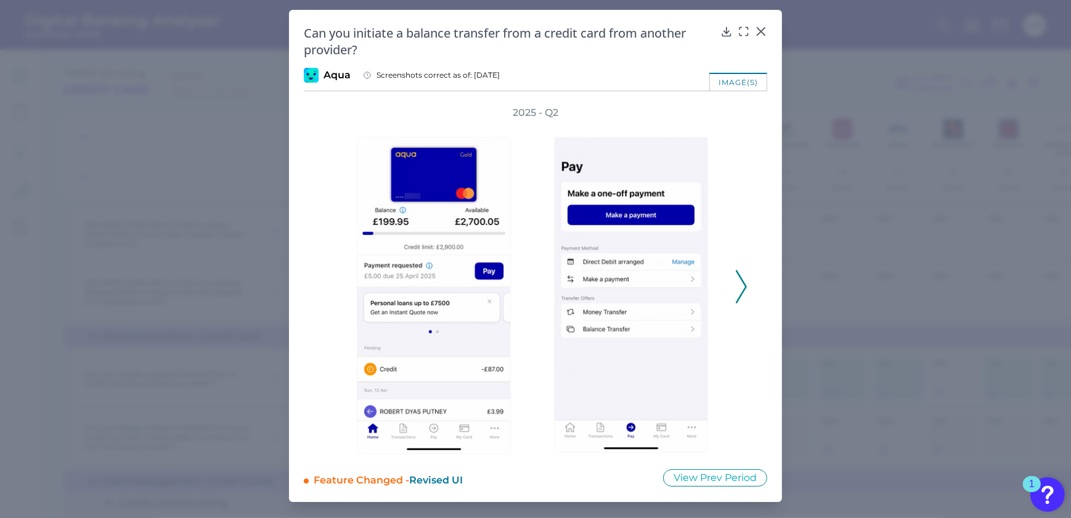
click at [739, 283] on icon at bounding box center [741, 286] width 11 height 33
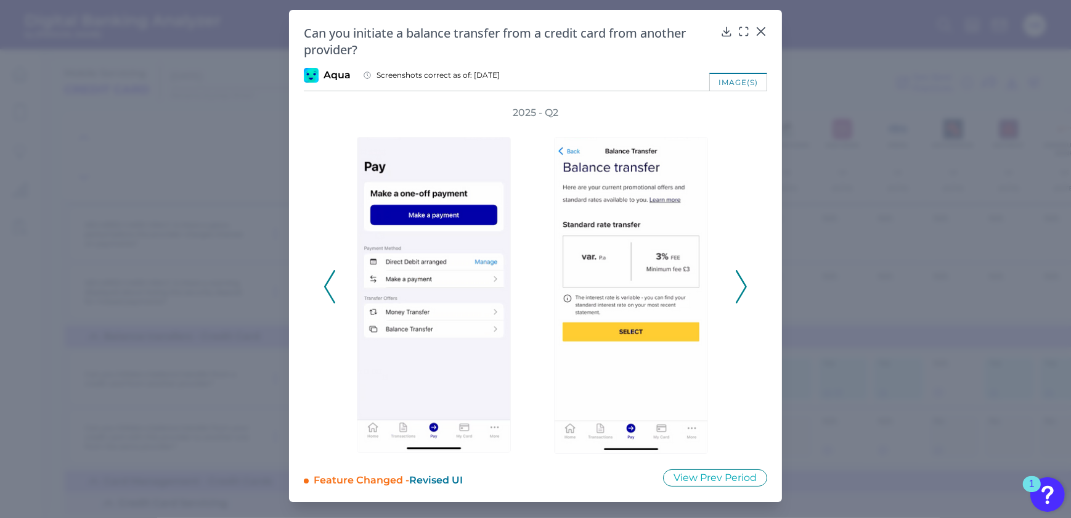
click at [738, 279] on icon at bounding box center [741, 286] width 11 height 33
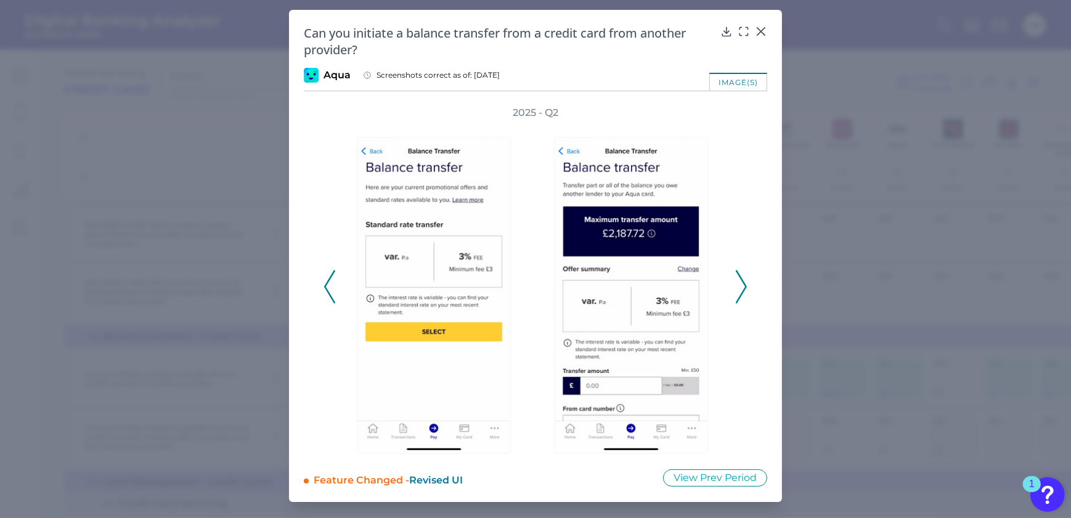
click at [737, 278] on icon at bounding box center [741, 286] width 11 height 33
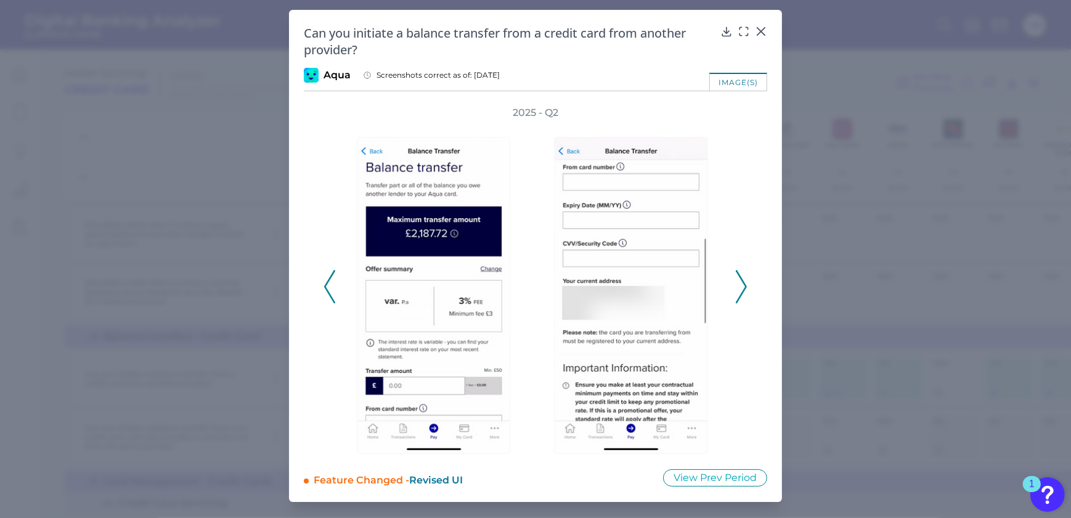
click at [745, 272] on icon at bounding box center [741, 286] width 11 height 33
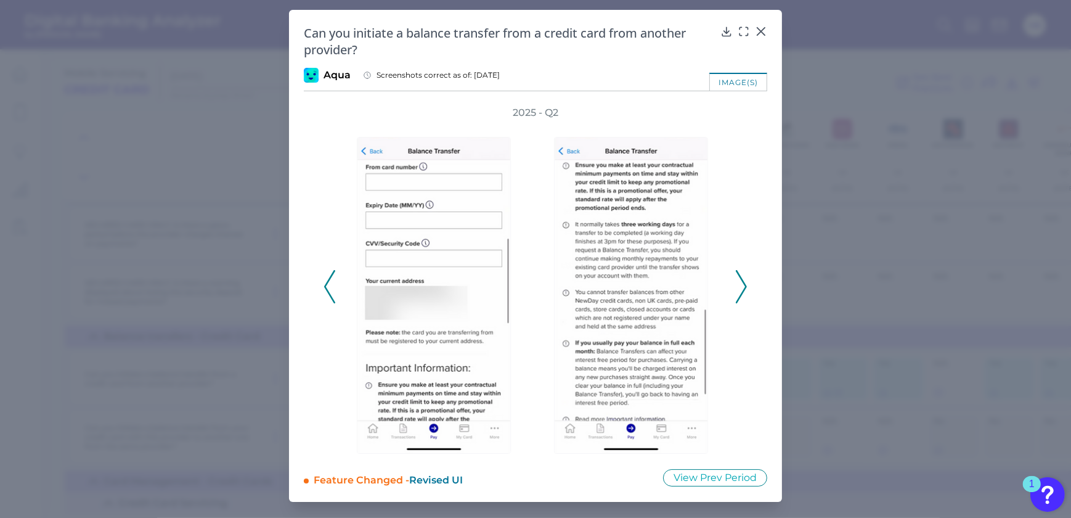
click at [346, 285] on div at bounding box center [437, 287] width 185 height 334
click at [322, 293] on div "2025 - Q2" at bounding box center [535, 280] width 463 height 348
click at [324, 291] on div "2025 - Q2" at bounding box center [536, 280] width 424 height 348
click at [324, 287] on icon at bounding box center [329, 286] width 11 height 33
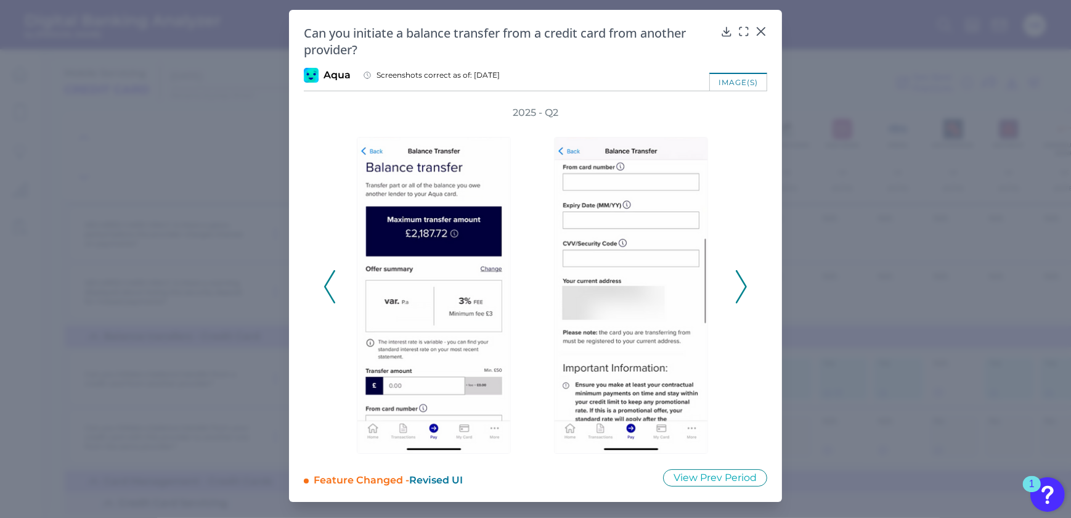
click at [754, 30] on div "Can you initiate a balance transfer from a credit card from another provider?" at bounding box center [535, 41] width 463 height 33
click at [759, 33] on icon at bounding box center [760, 31] width 7 height 7
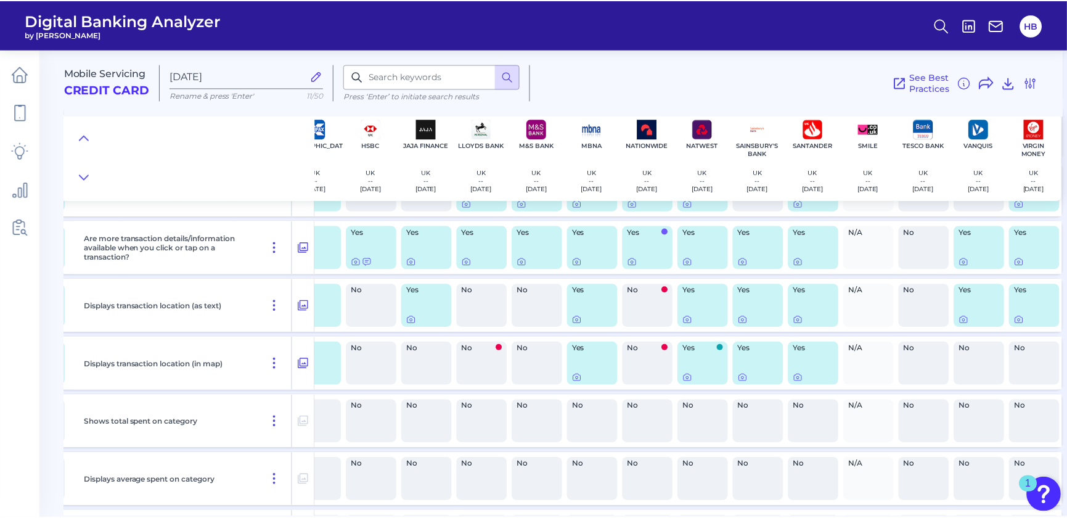
scroll to position [1966, 308]
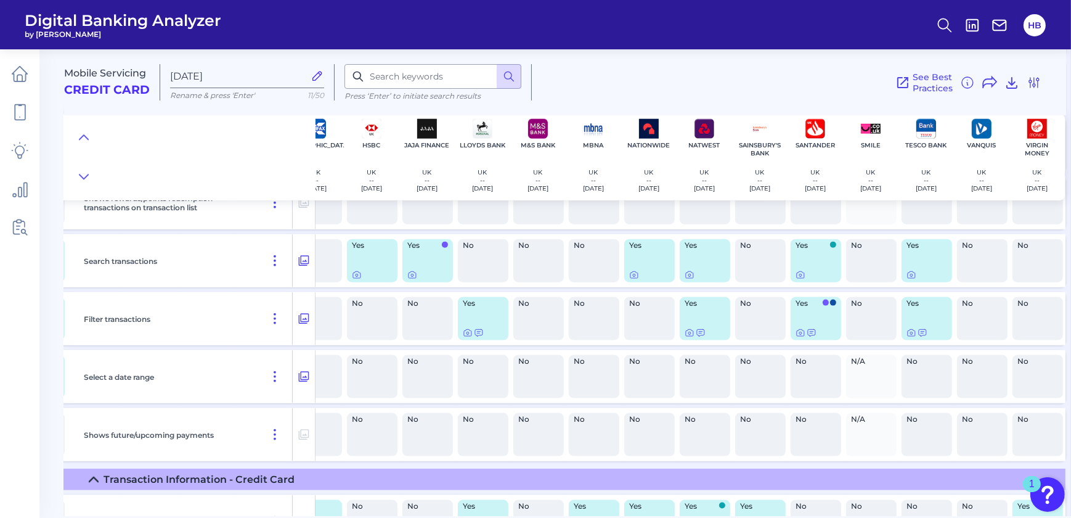
click at [314, 78] on icon at bounding box center [318, 76] width 14 height 14
click at [304, 78] on input "[DATE]" at bounding box center [237, 76] width 134 height 12
click at [503, 71] on icon at bounding box center [509, 76] width 12 height 12
click at [529, 70] on div "Press ‘Enter’ to initiate search results" at bounding box center [433, 82] width 197 height 36
click at [930, 86] on span "See Best Practices" at bounding box center [933, 82] width 40 height 22
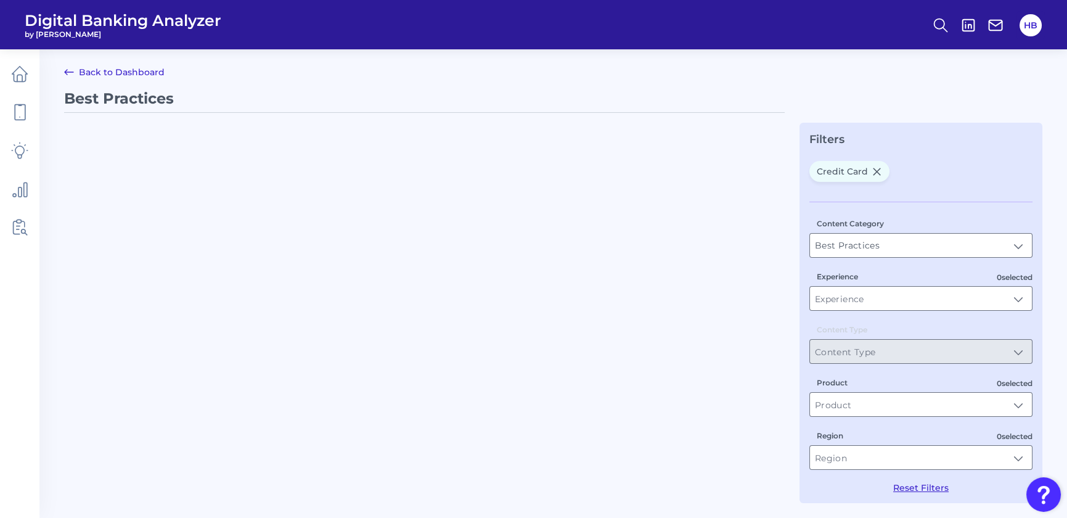
type input "Credit Card"
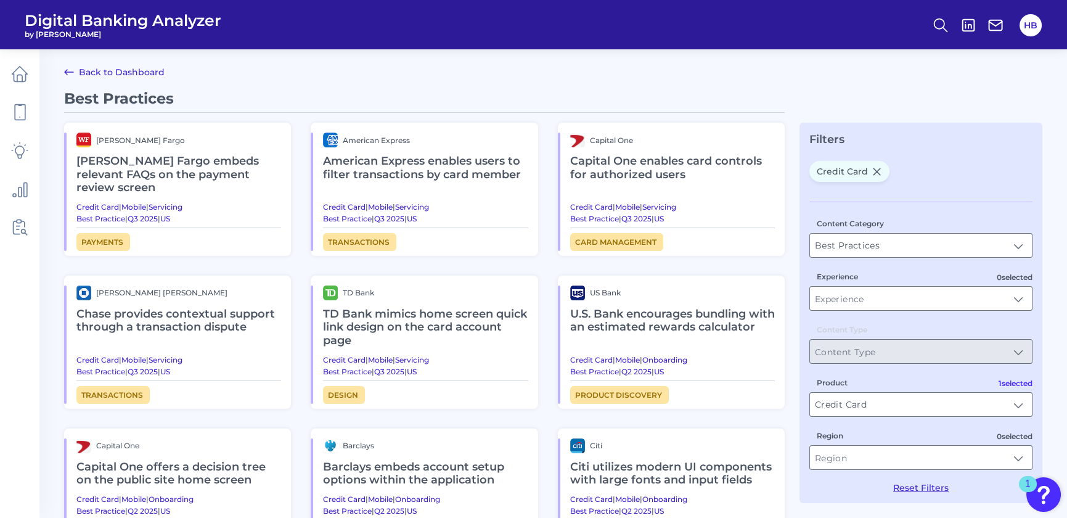
click at [617, 167] on h2 "Capital One enables card controls for authorized users" at bounding box center [672, 167] width 205 height 41
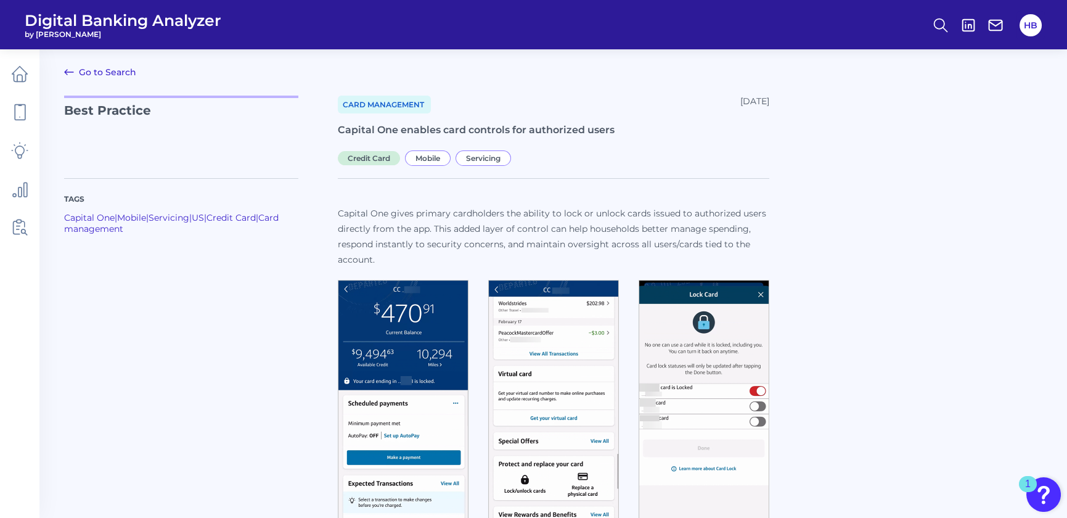
click at [94, 71] on link "Go to Search" at bounding box center [100, 72] width 72 height 15
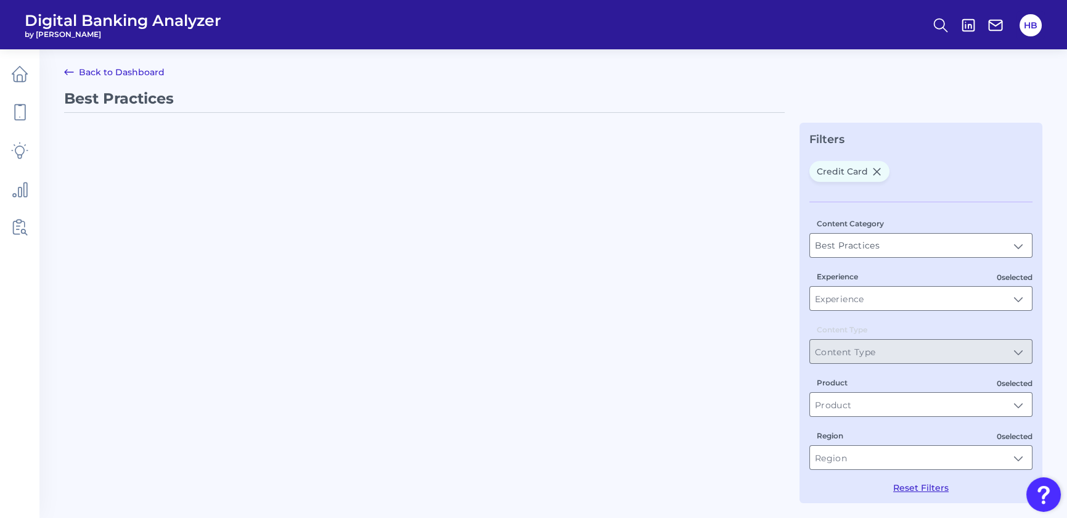
type input "Credit Card"
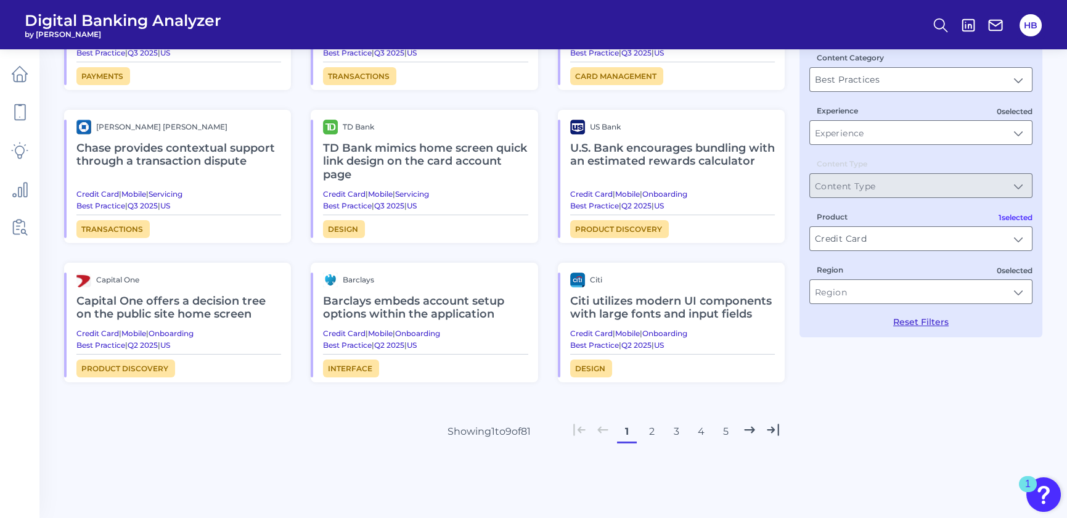
scroll to position [168, 0]
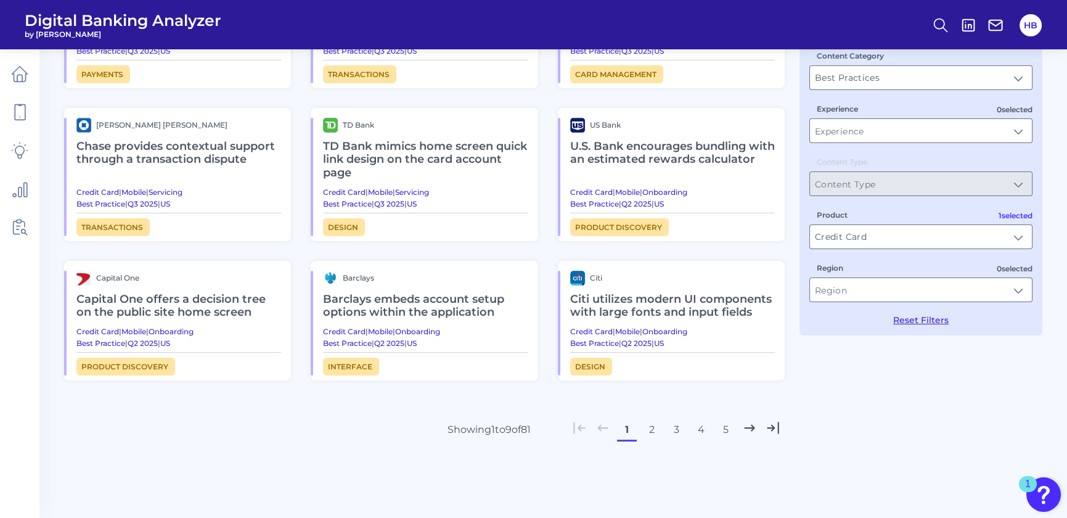
click at [653, 420] on button "2" at bounding box center [652, 430] width 20 height 20
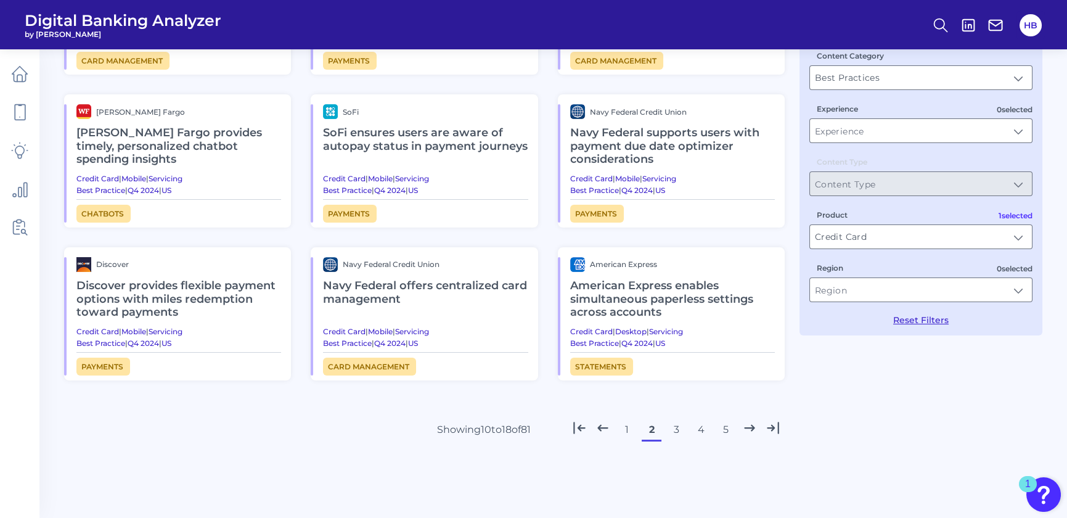
click at [676, 427] on button "3" at bounding box center [676, 430] width 20 height 20
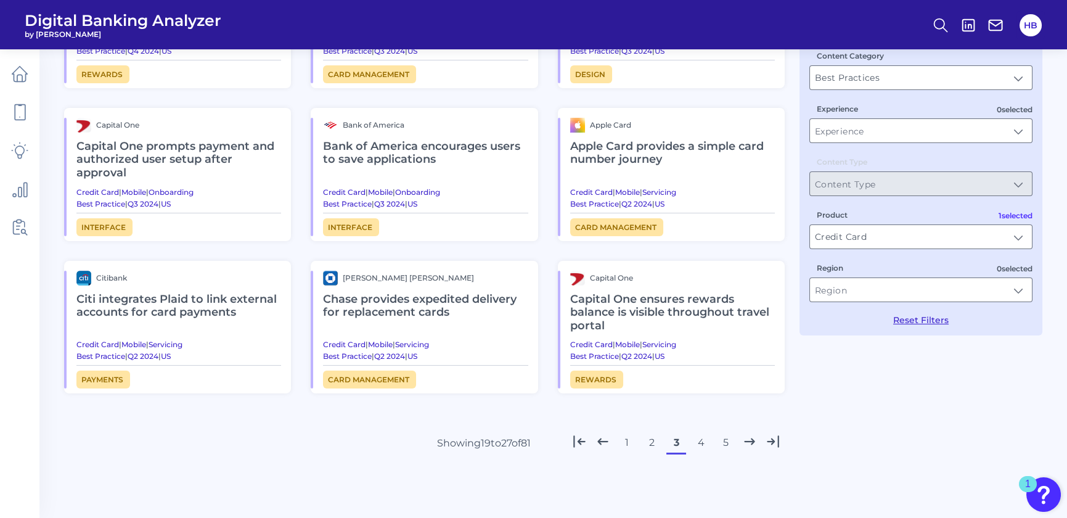
click at [695, 444] on button "4" at bounding box center [701, 443] width 20 height 20
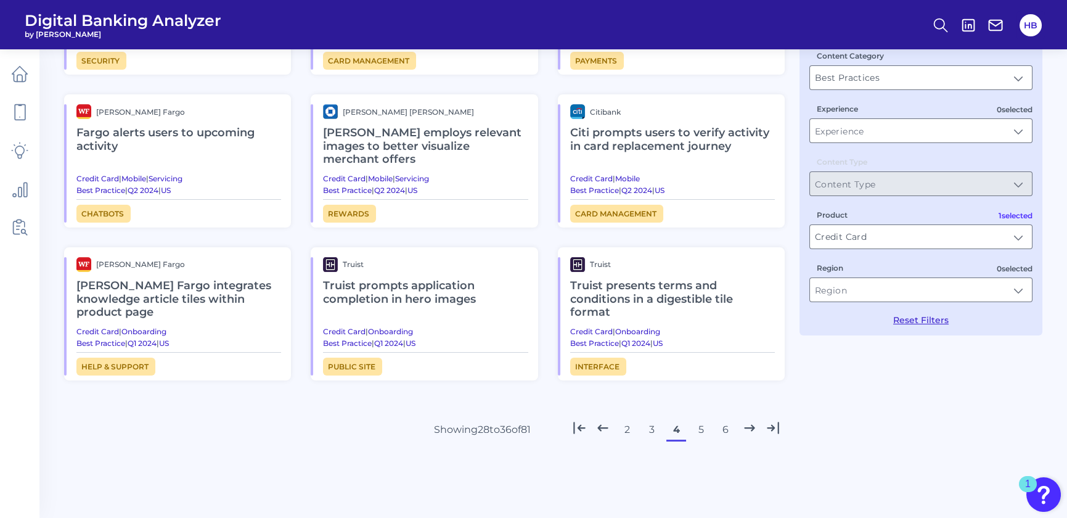
click at [690, 431] on div "2 3 4 5 6" at bounding box center [676, 430] width 217 height 20
click at [696, 425] on button "5" at bounding box center [701, 430] width 20 height 20
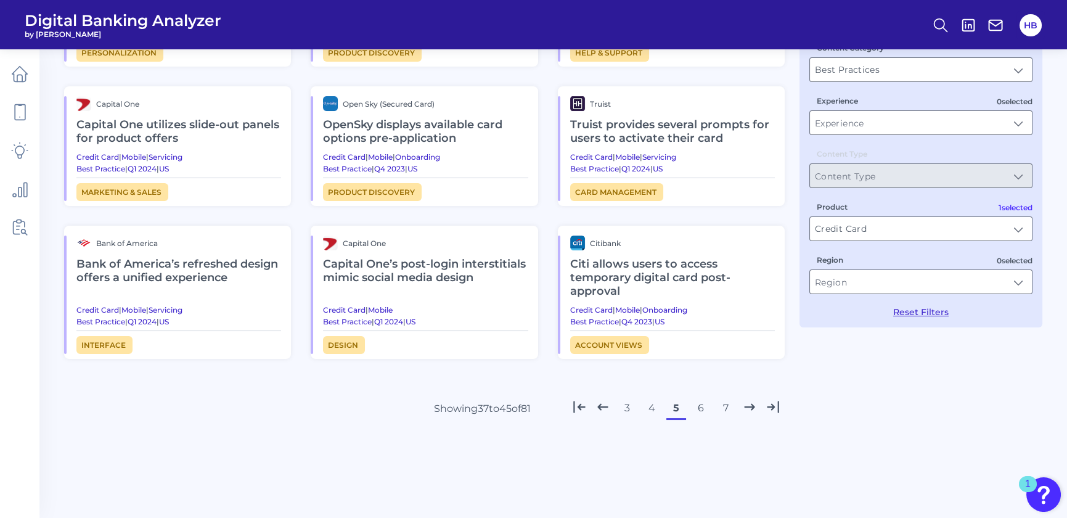
scroll to position [182, 0]
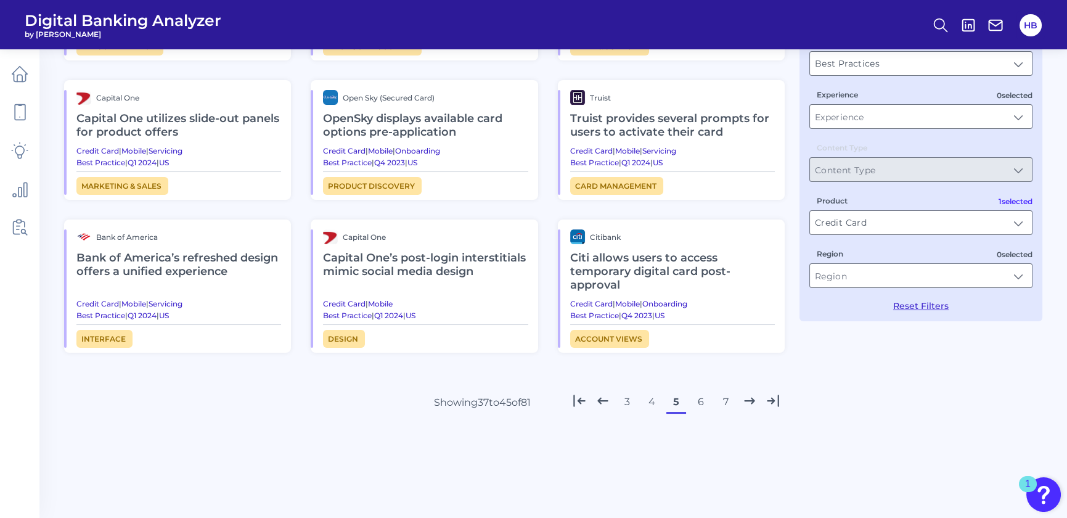
click at [704, 397] on button "6" at bounding box center [701, 402] width 20 height 20
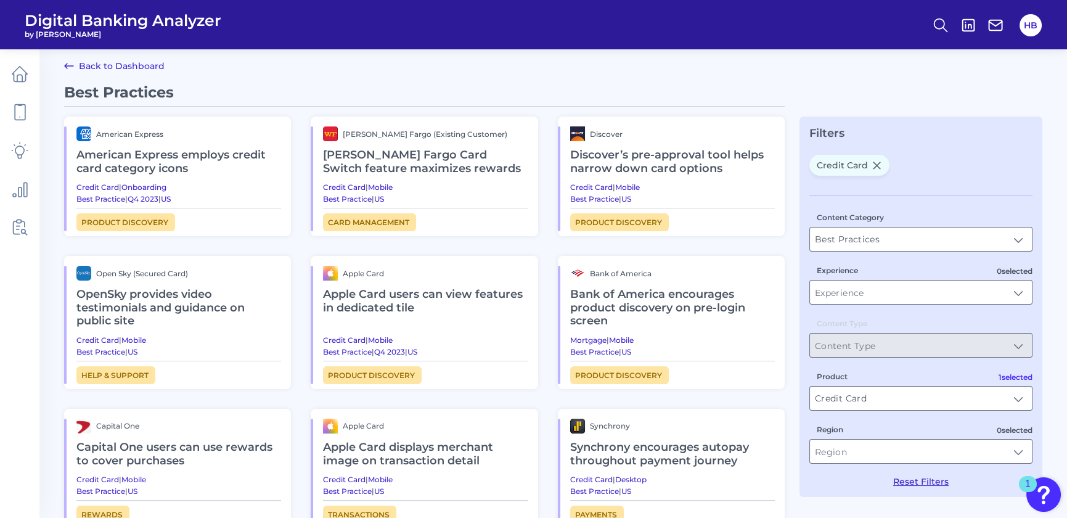
scroll to position [0, 0]
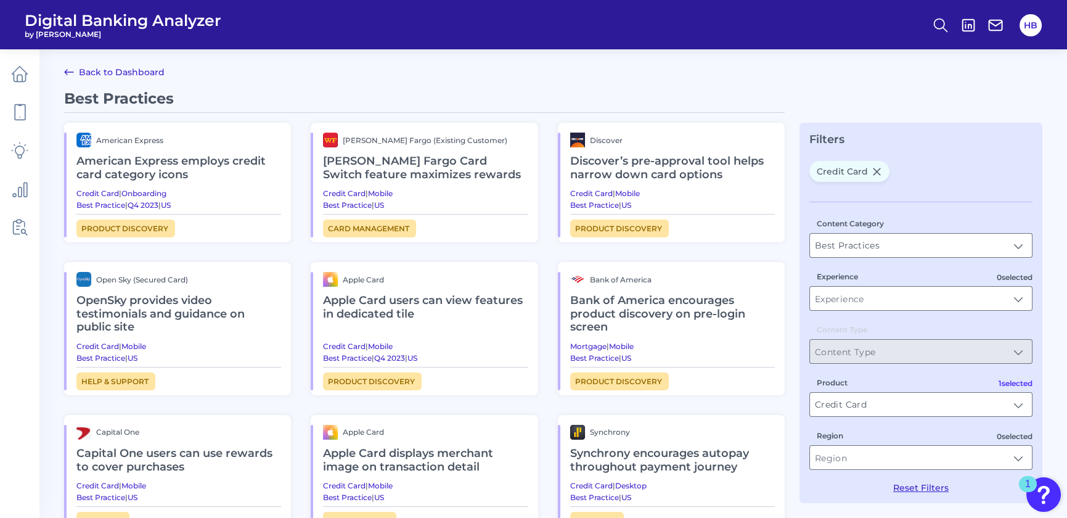
click at [691, 155] on h2 "Discover’s pre-approval tool helps narrow down card options" at bounding box center [672, 167] width 205 height 41
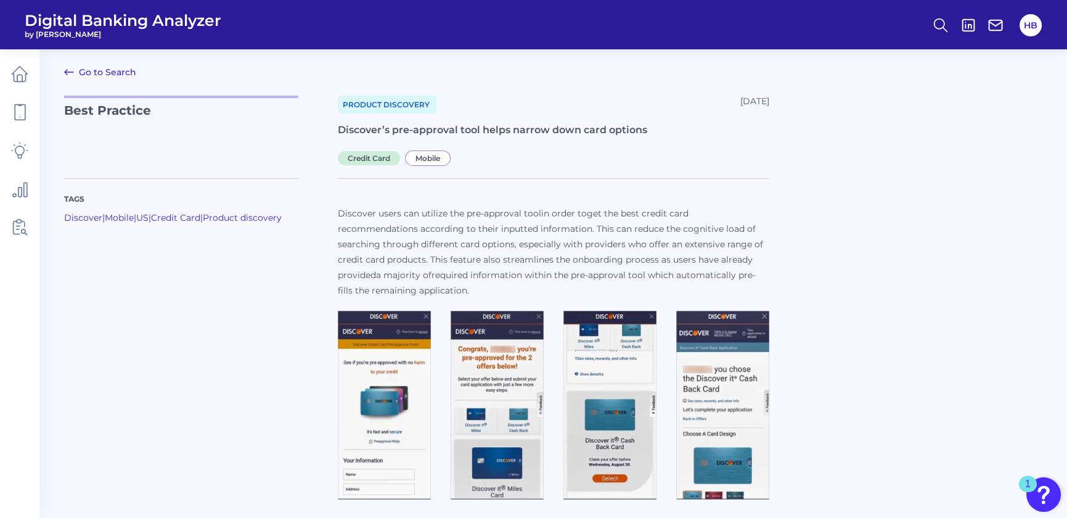
scroll to position [4, 0]
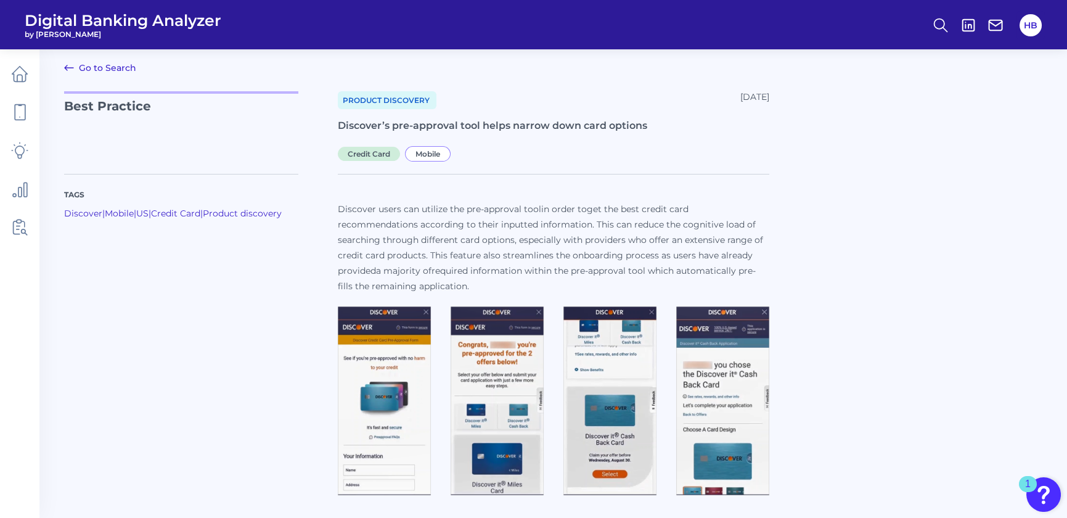
click at [136, 71] on main "Go to Search Best Practice Product discovery [DATE] Discover’s pre-approval too…" at bounding box center [533, 257] width 1067 height 523
click at [99, 68] on link "Go to Search" at bounding box center [100, 67] width 72 height 15
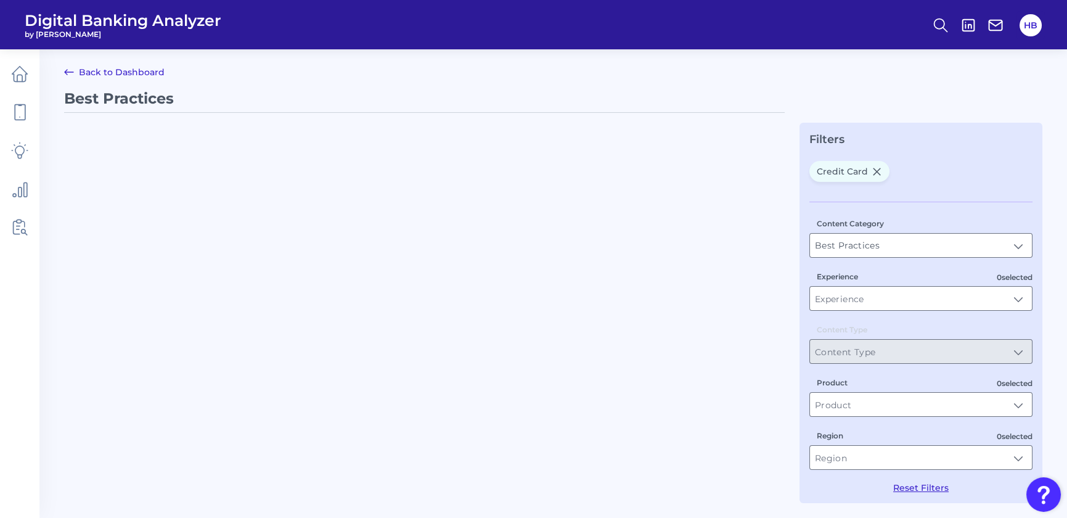
type input "Credit Card"
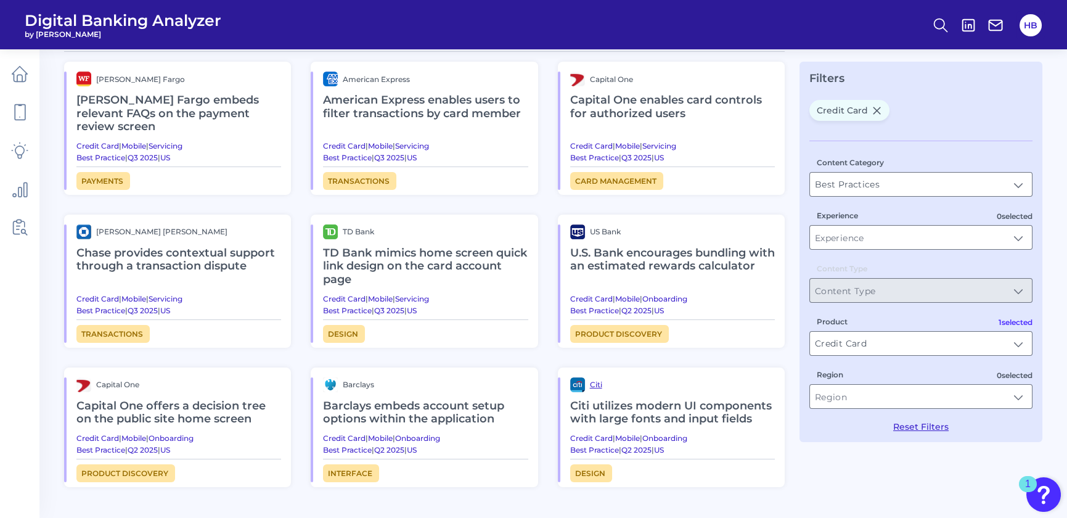
scroll to position [182, 0]
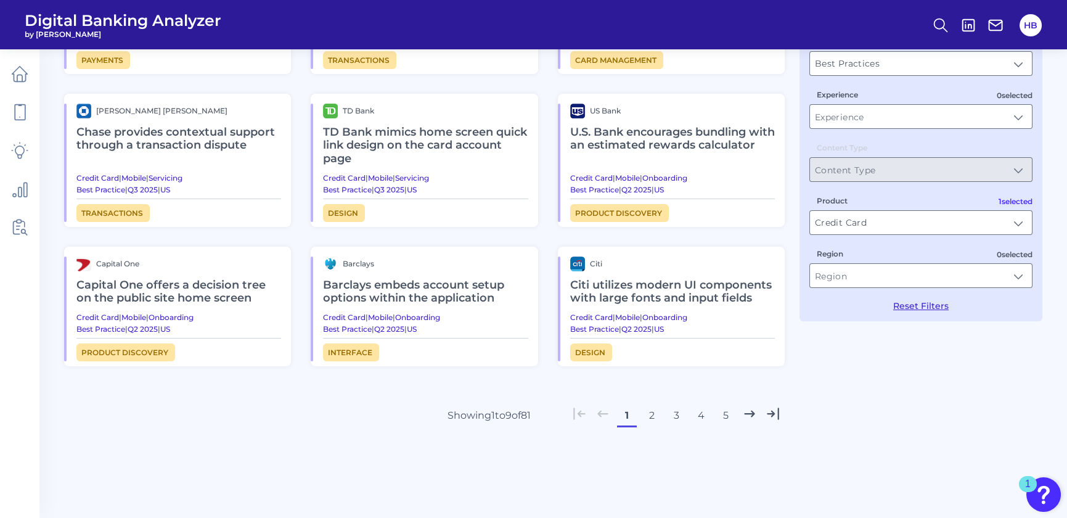
click at [641, 123] on h2 "U.S. Bank encourages bundling with an estimated rewards calculator" at bounding box center [672, 138] width 205 height 41
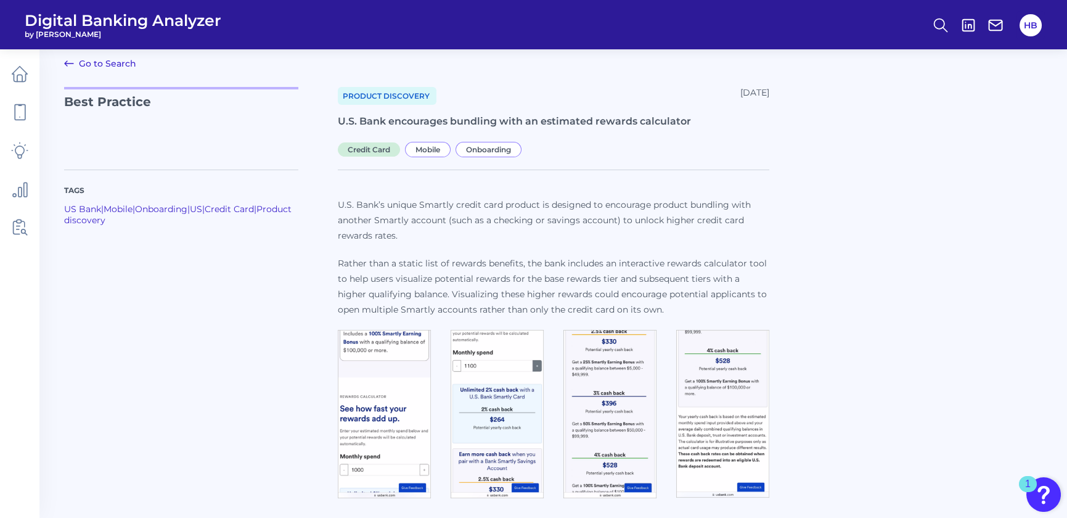
scroll to position [12, 0]
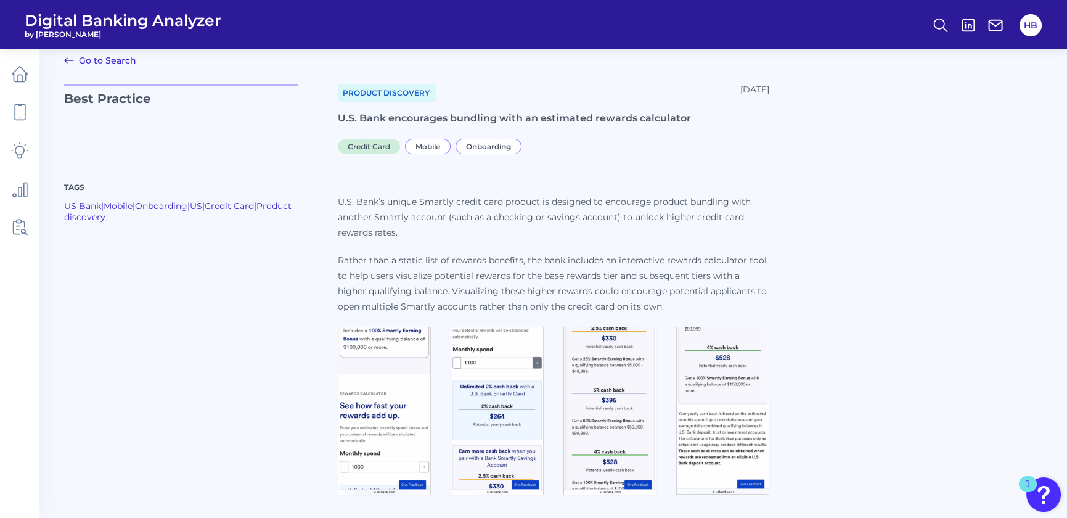
click at [79, 62] on link "Go to Search" at bounding box center [100, 60] width 72 height 15
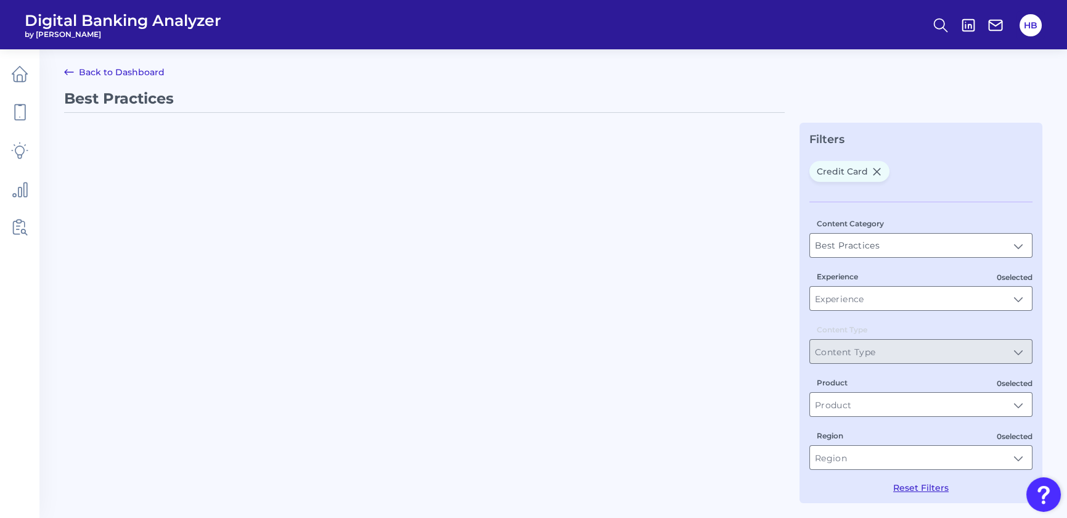
type input "Credit Card"
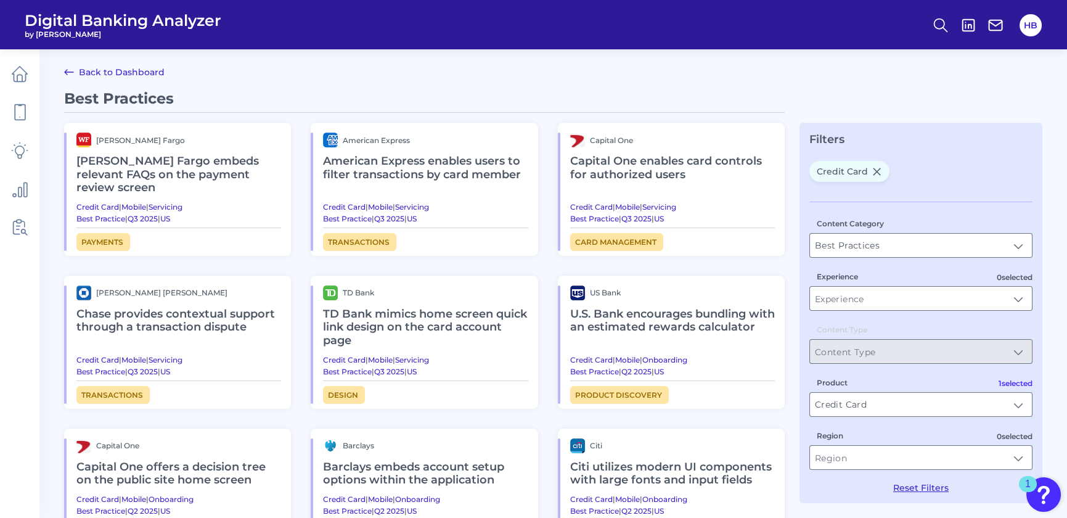
click at [94, 65] on link "Back to Dashboard" at bounding box center [114, 72] width 100 height 15
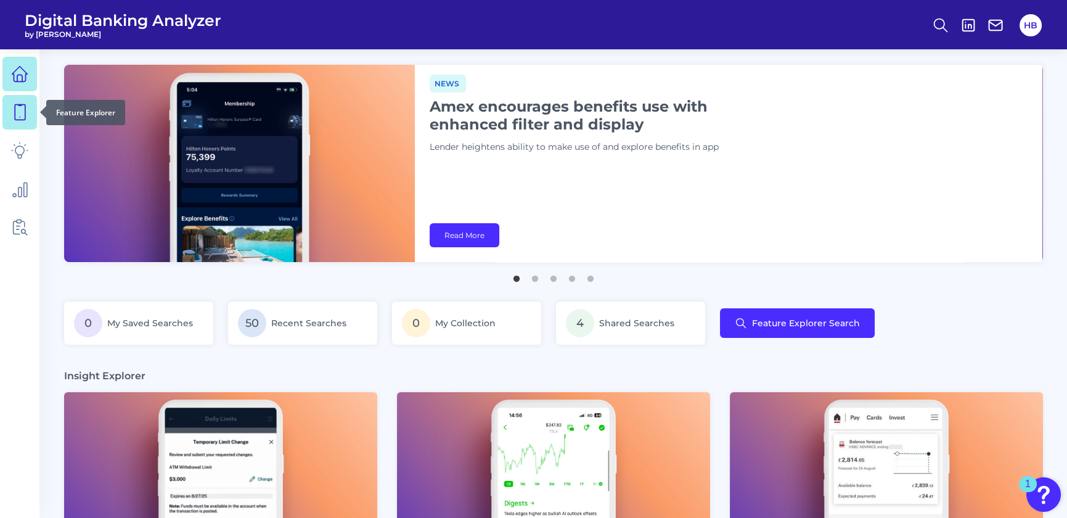
click at [18, 105] on icon at bounding box center [20, 112] width 10 height 15
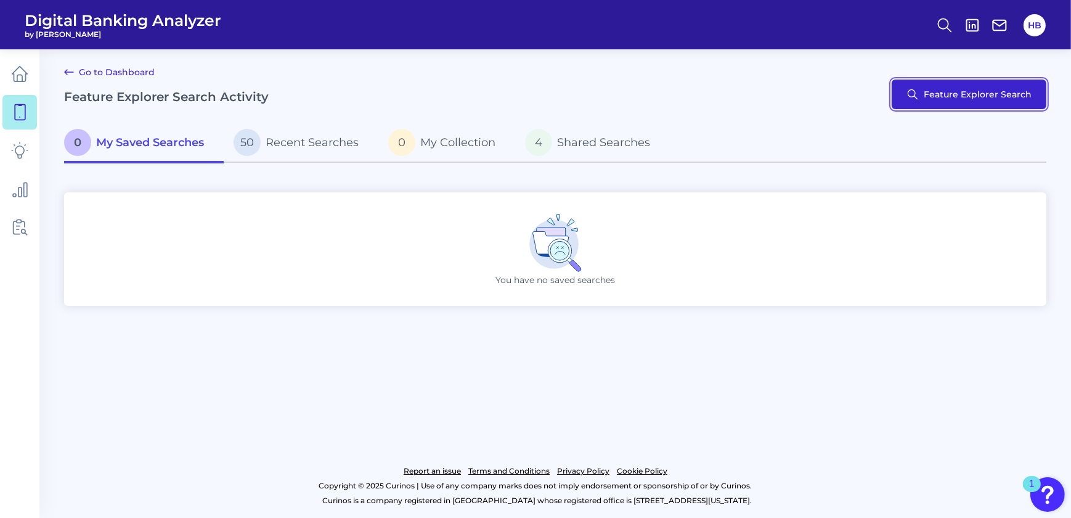
click at [975, 105] on button "Feature Explorer Search" at bounding box center [969, 95] width 155 height 30
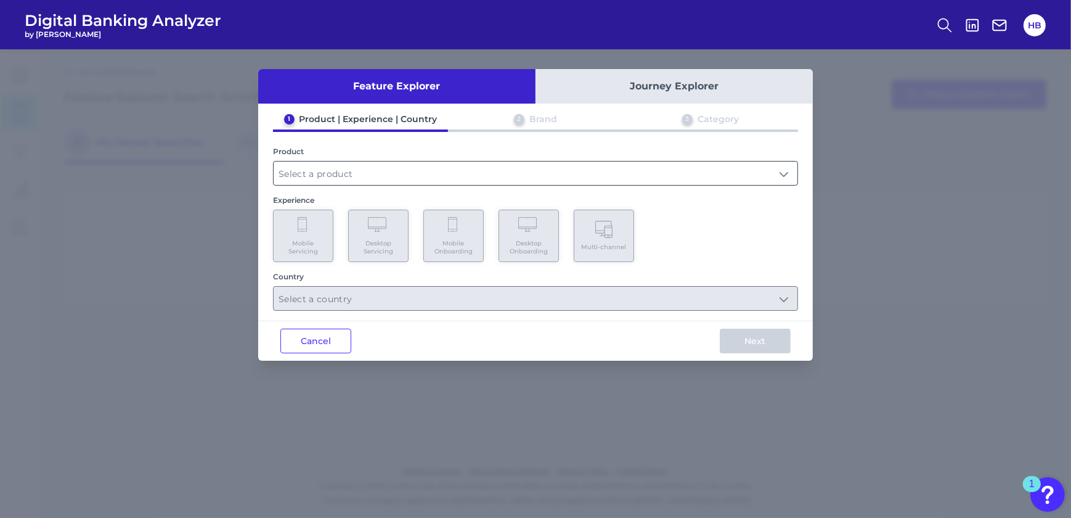
click at [300, 180] on input "text" at bounding box center [536, 172] width 524 height 23
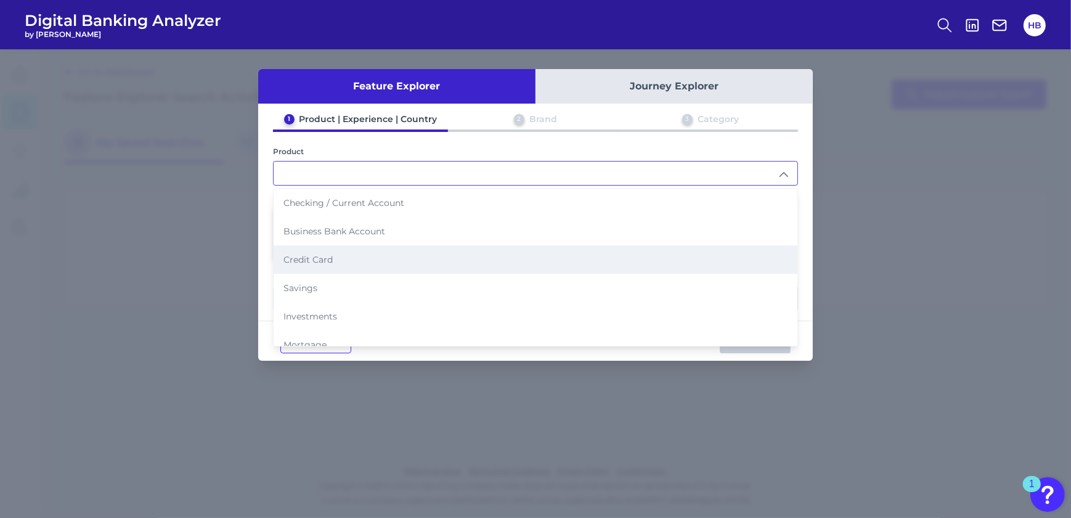
click at [319, 247] on li "Credit Card" at bounding box center [536, 259] width 524 height 28
type input "Credit Card"
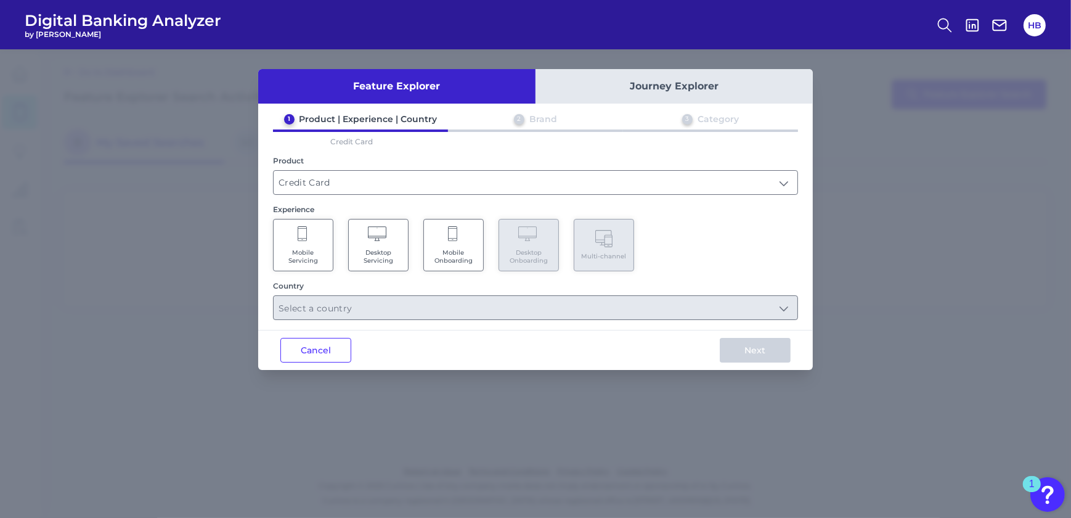
click at [296, 259] on span "Mobile Servicing" at bounding box center [303, 256] width 47 height 16
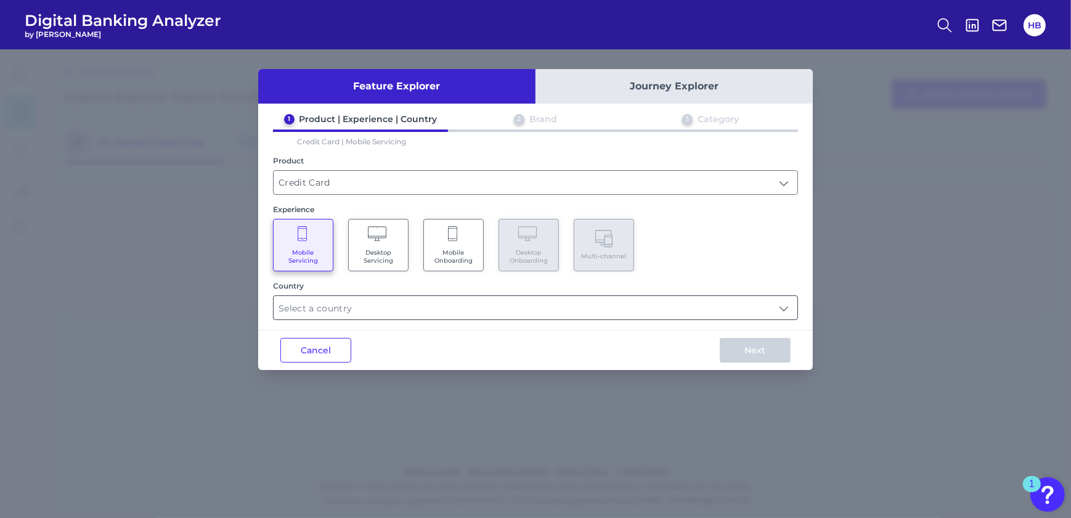
click at [412, 296] on input "text" at bounding box center [536, 307] width 524 height 23
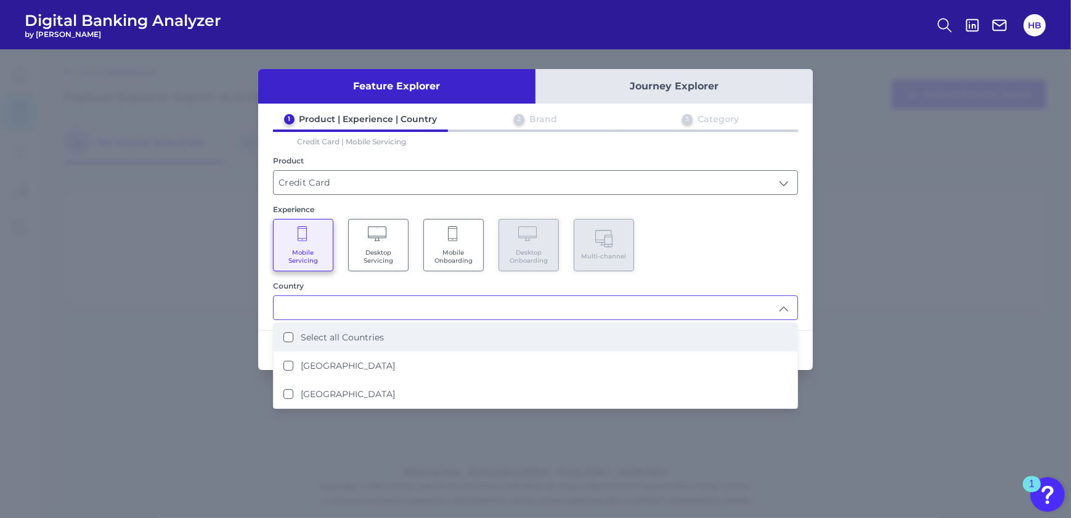
click at [293, 337] on div "Select all Countries" at bounding box center [334, 337] width 100 height 11
type input "Select all Countries"
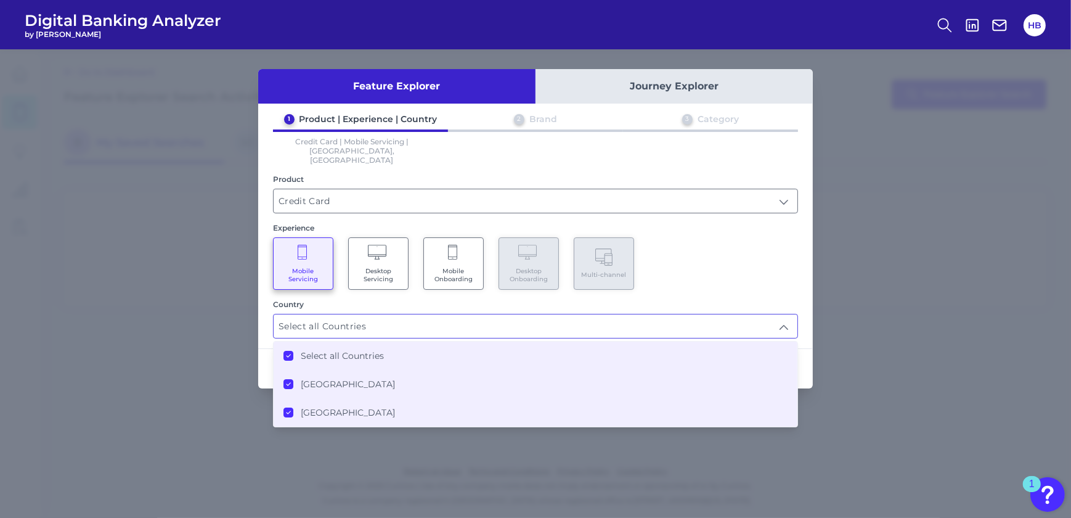
click at [754, 242] on div "Mobile Servicing Desktop Servicing Mobile Onboarding Desktop Onboarding Multi-c…" at bounding box center [535, 263] width 525 height 52
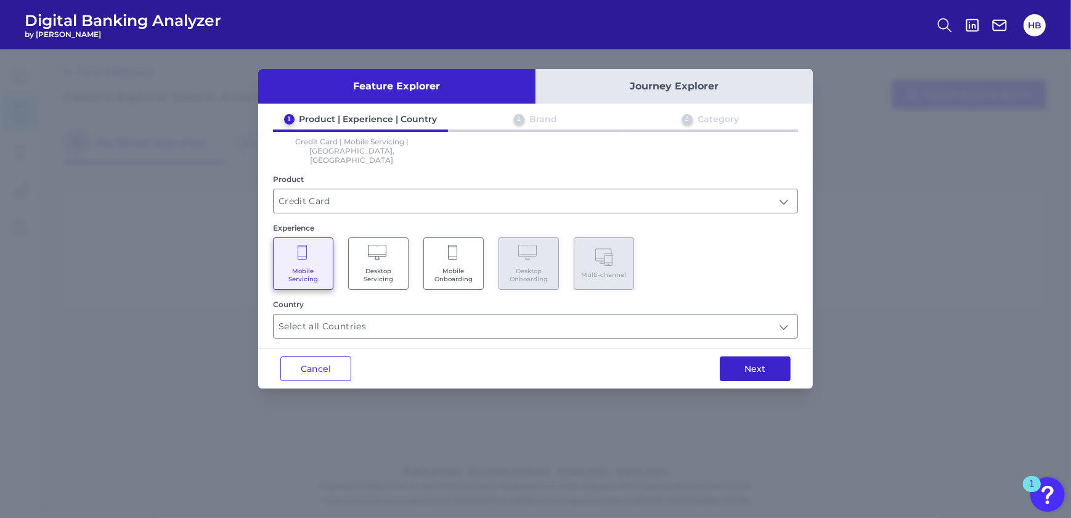
click at [751, 356] on button "Next" at bounding box center [755, 368] width 71 height 25
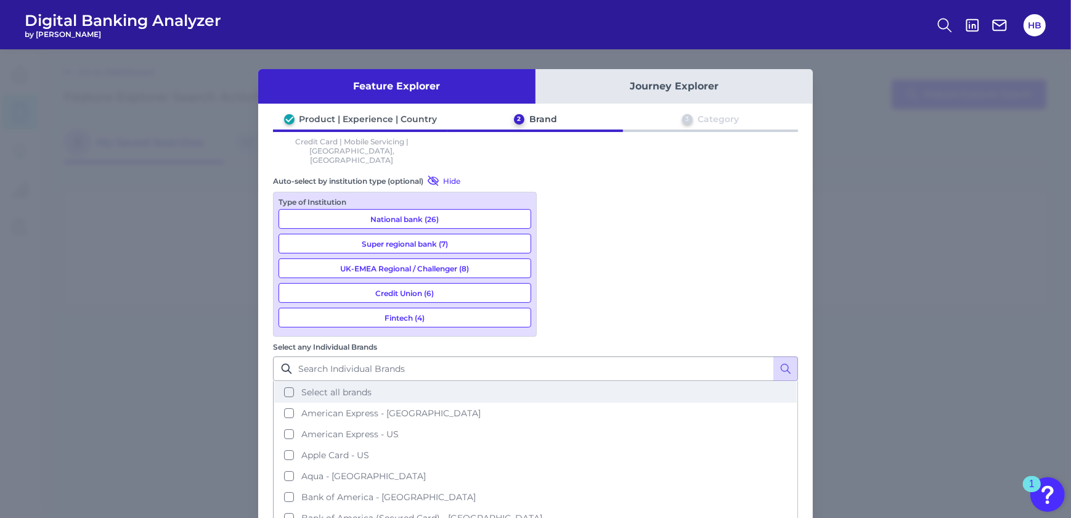
click at [558, 382] on button "Select all brands" at bounding box center [535, 392] width 523 height 21
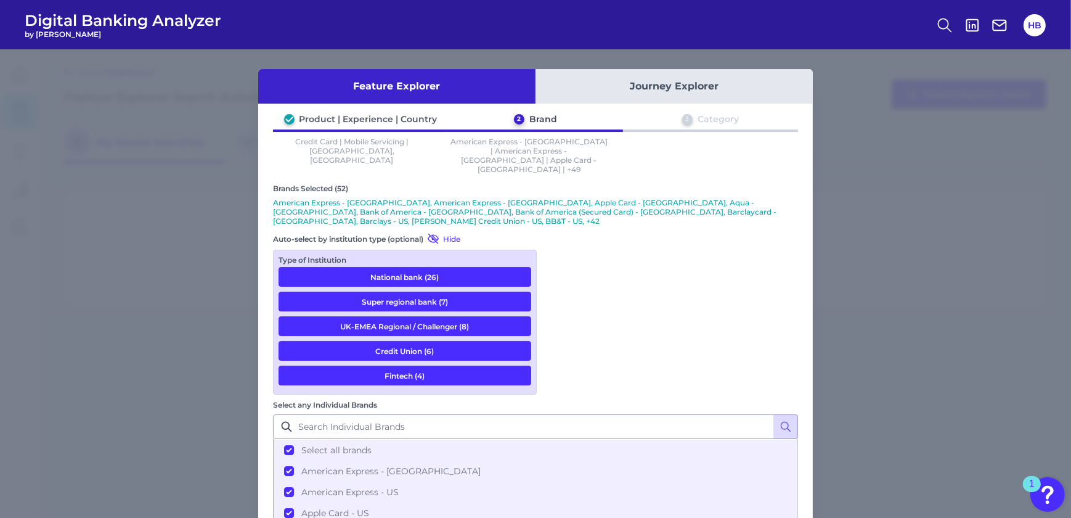
click at [429, 292] on button "Super regional bank (7)" at bounding box center [405, 302] width 253 height 20
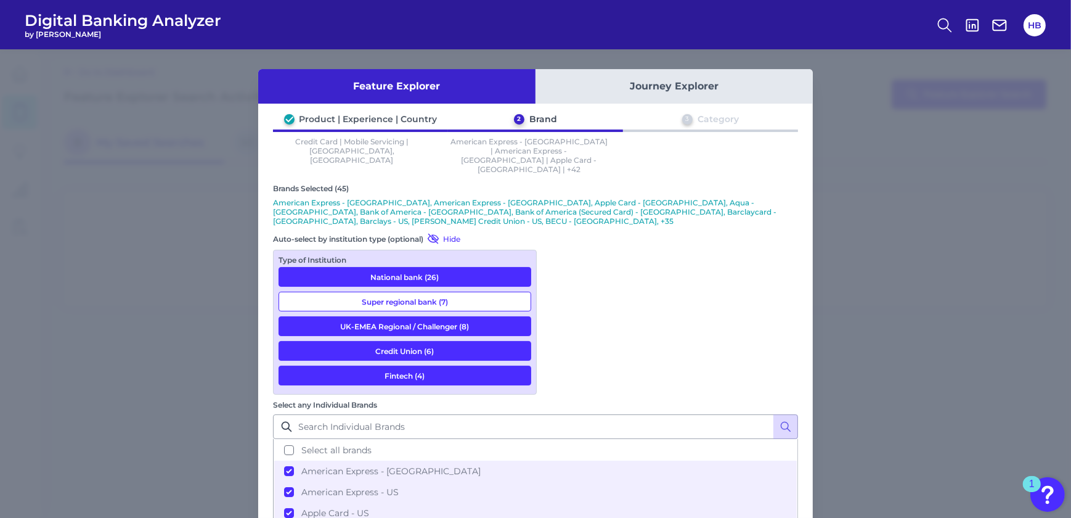
click at [435, 341] on button "Credit Union (6)" at bounding box center [405, 351] width 253 height 20
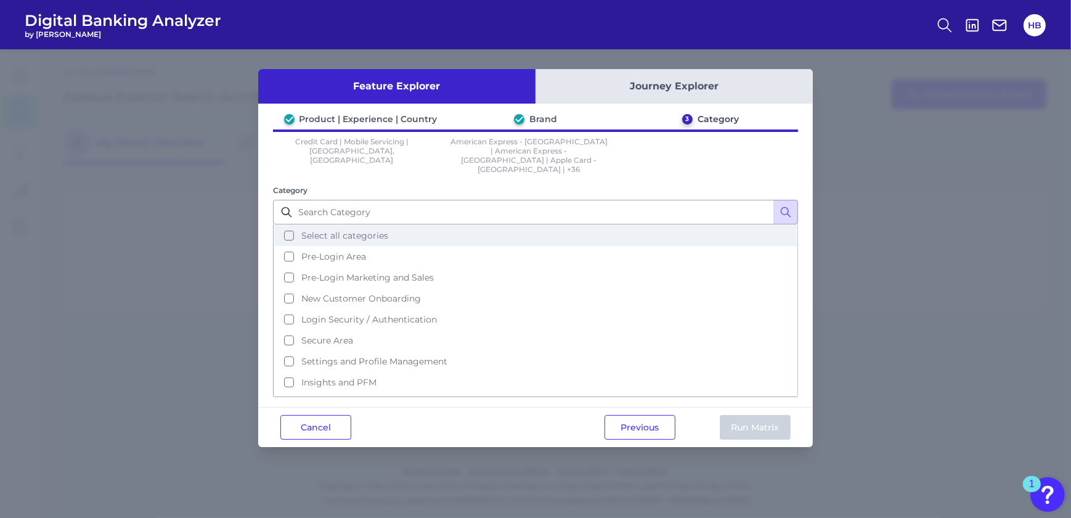
click at [287, 225] on button "Select all categories" at bounding box center [535, 235] width 523 height 21
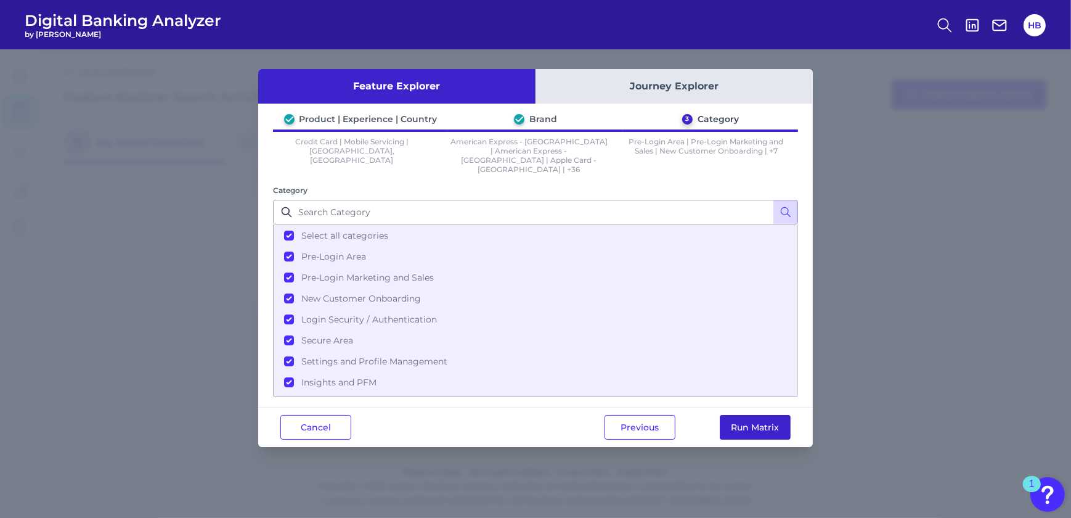
click at [776, 415] on button "Run Matrix" at bounding box center [755, 427] width 71 height 25
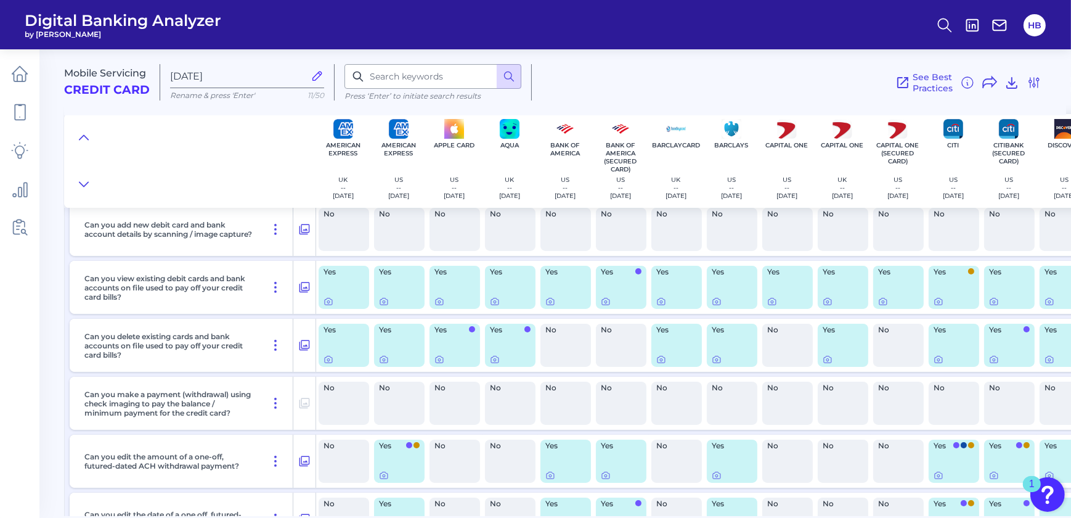
scroll to position [7489, 0]
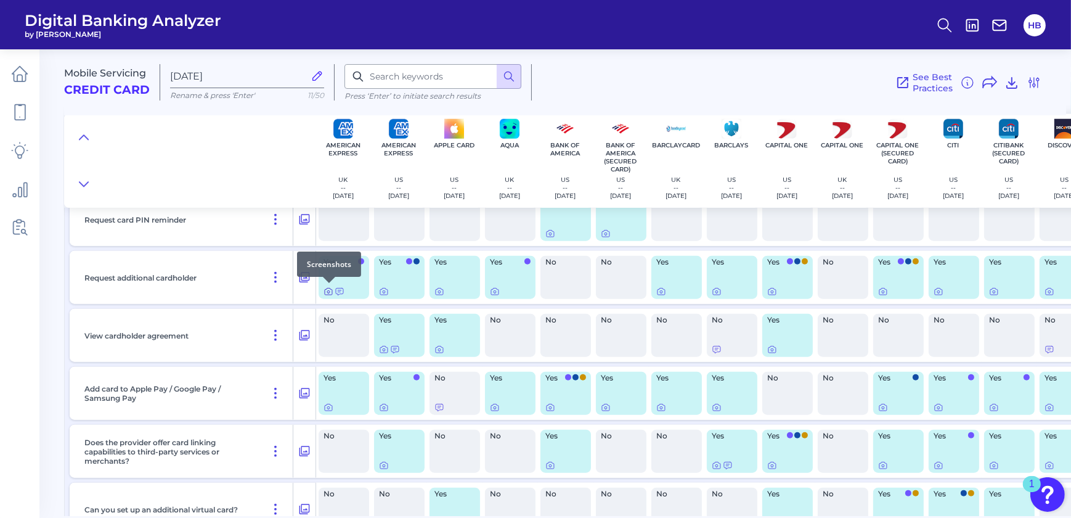
click at [329, 292] on icon at bounding box center [328, 292] width 2 height 2
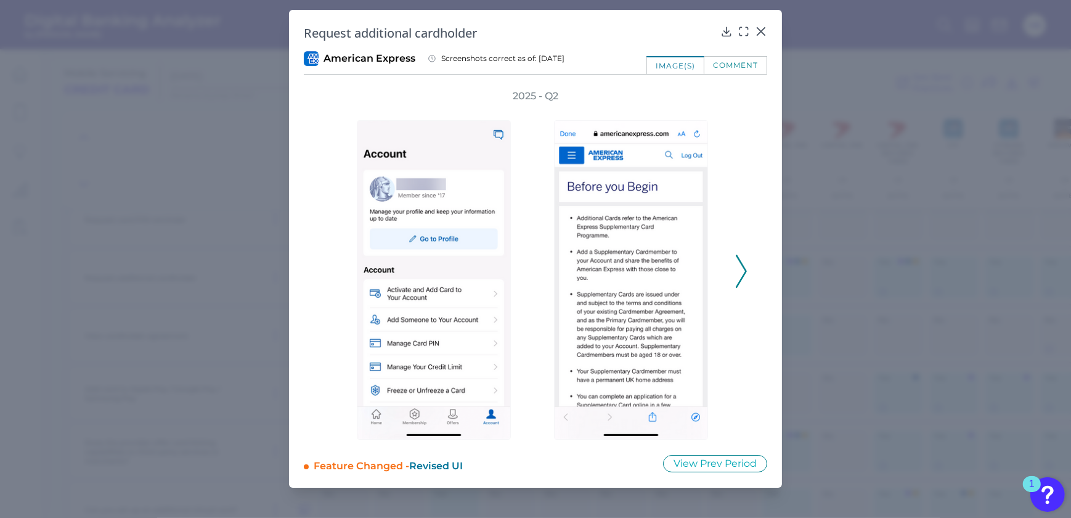
click at [741, 265] on icon at bounding box center [741, 271] width 11 height 33
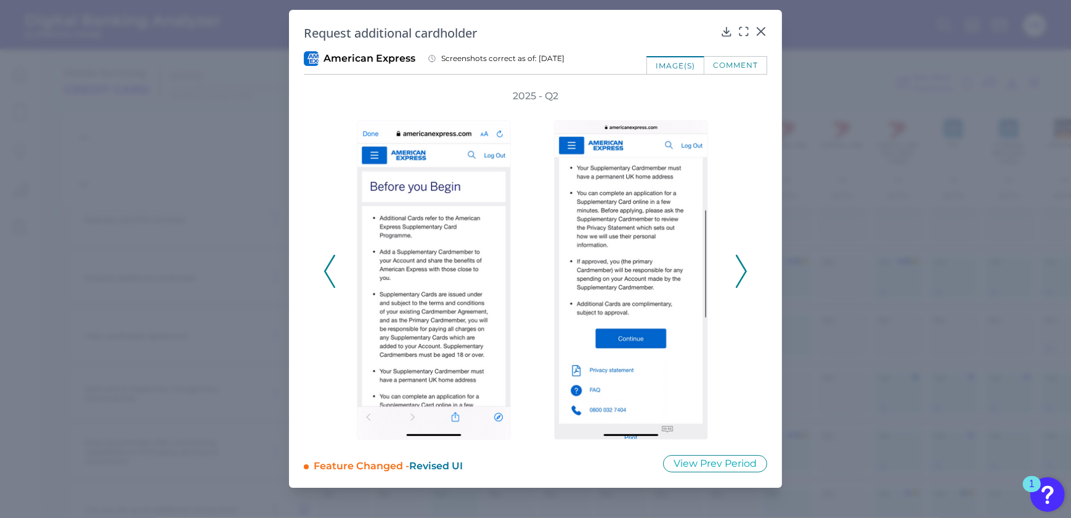
click at [741, 265] on icon at bounding box center [741, 271] width 11 height 33
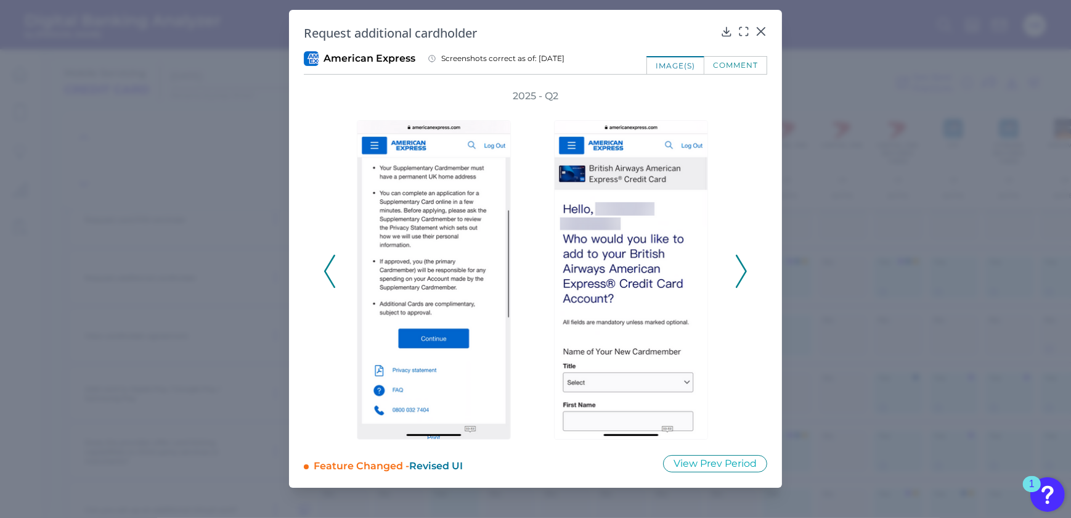
click at [741, 265] on icon at bounding box center [741, 271] width 11 height 33
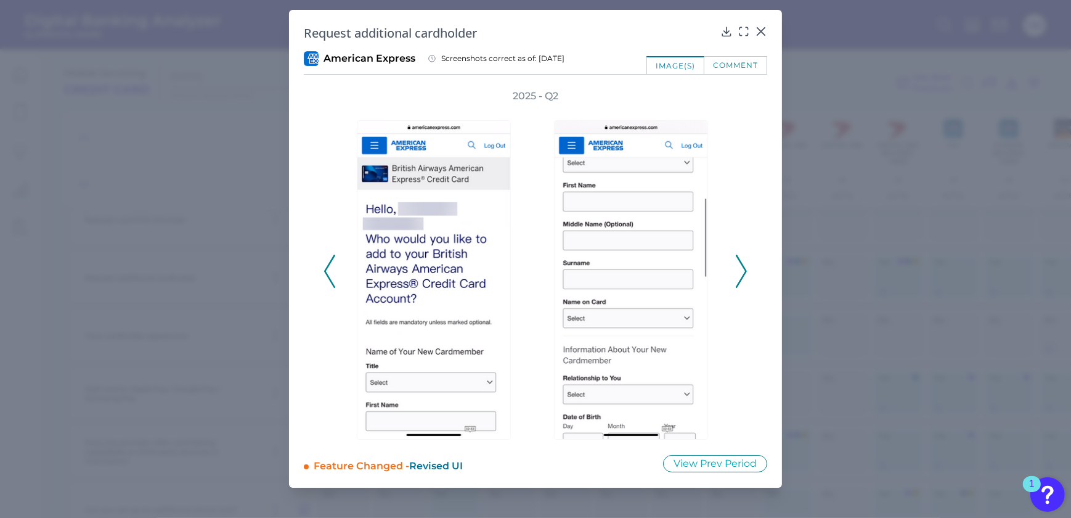
click at [741, 265] on icon at bounding box center [741, 271] width 11 height 33
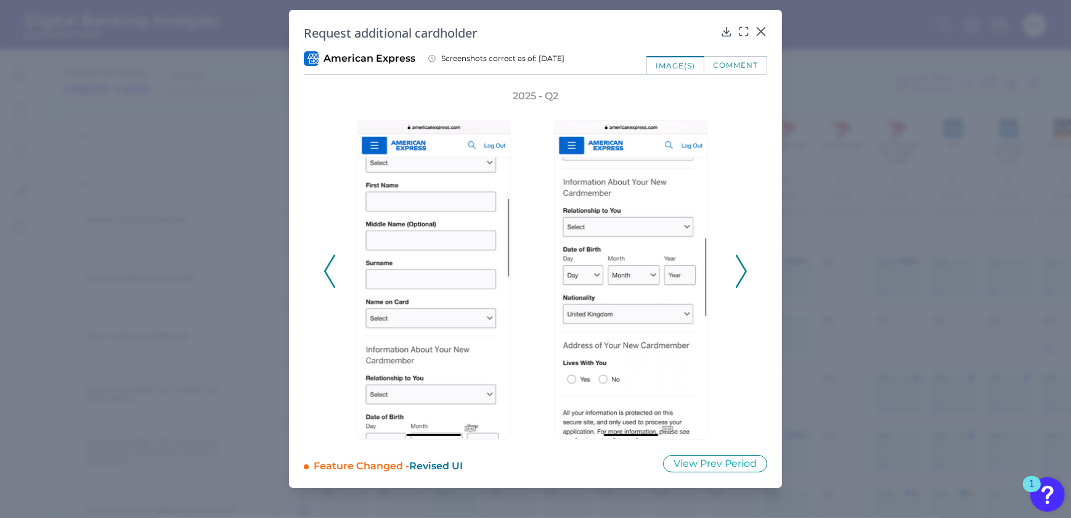
click at [741, 265] on icon at bounding box center [741, 271] width 11 height 33
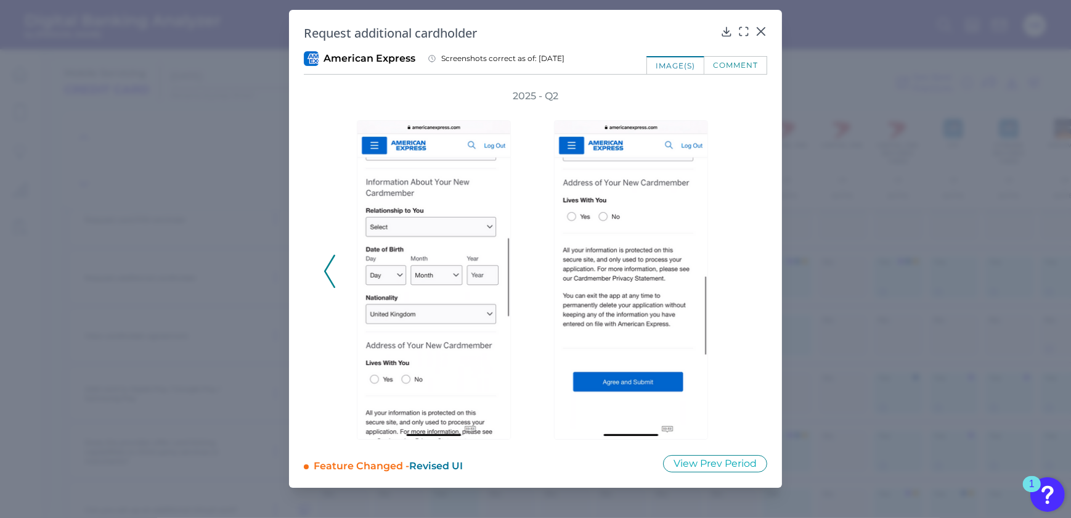
click at [741, 265] on div "2025 - Q2" at bounding box center [536, 264] width 424 height 350
click at [758, 30] on icon at bounding box center [760, 31] width 7 height 7
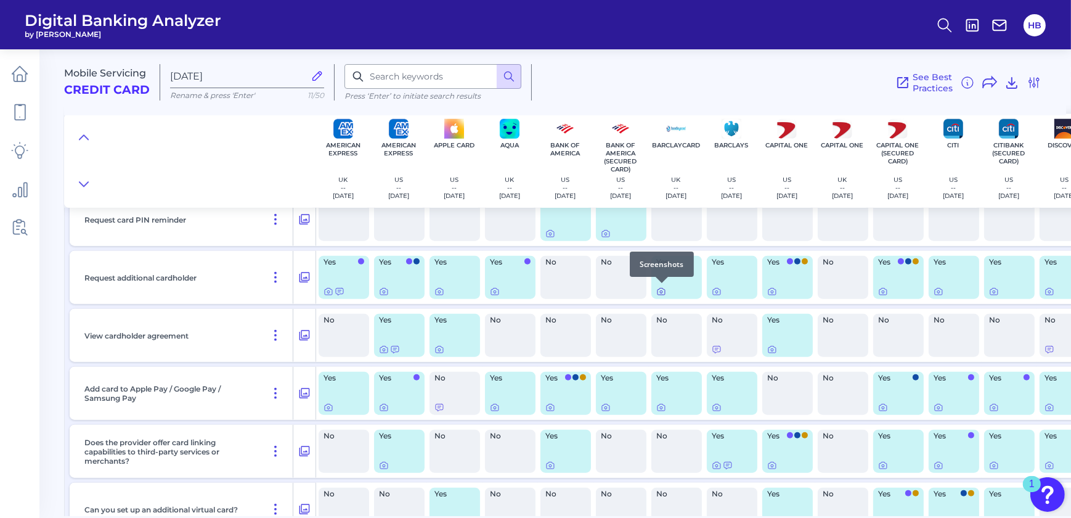
click at [662, 291] on icon at bounding box center [661, 292] width 2 height 2
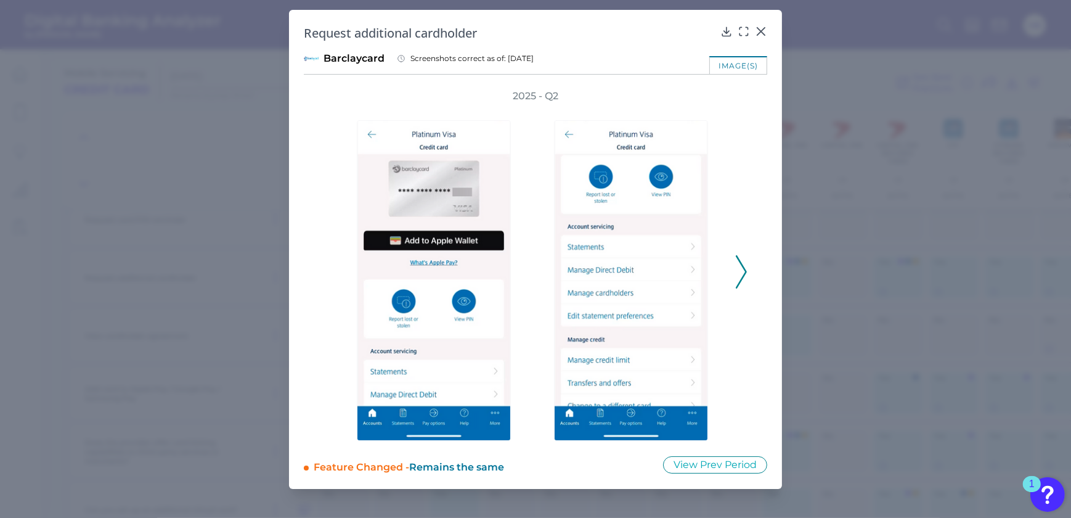
click at [745, 259] on icon at bounding box center [741, 271] width 11 height 33
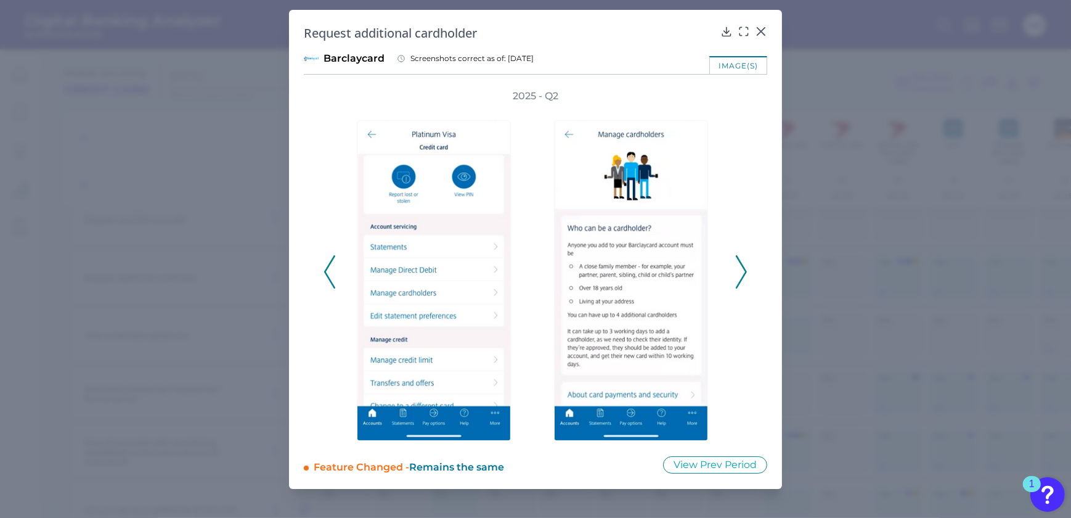
click at [745, 259] on icon at bounding box center [741, 271] width 11 height 33
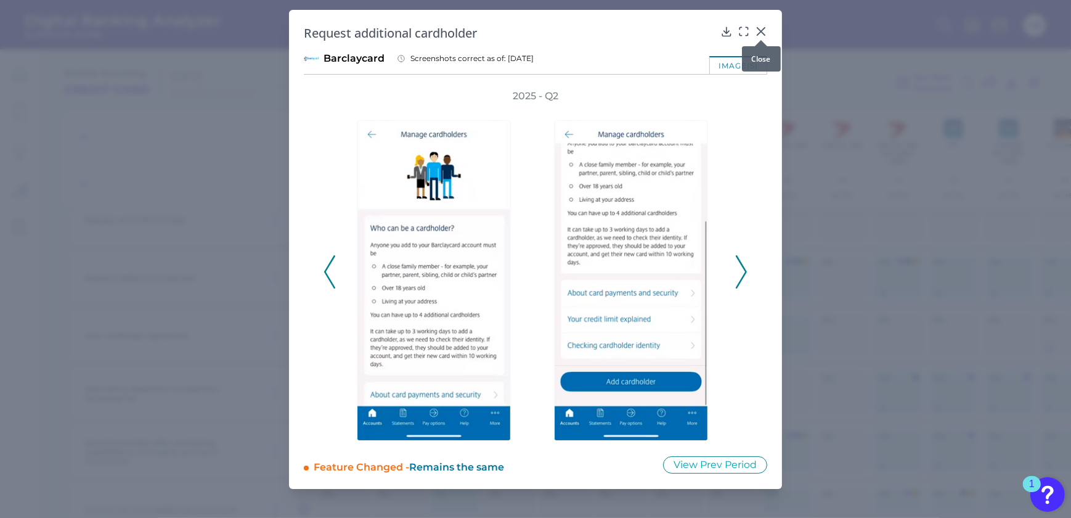
click at [767, 28] on icon at bounding box center [761, 31] width 12 height 12
